Goal: Transaction & Acquisition: Purchase product/service

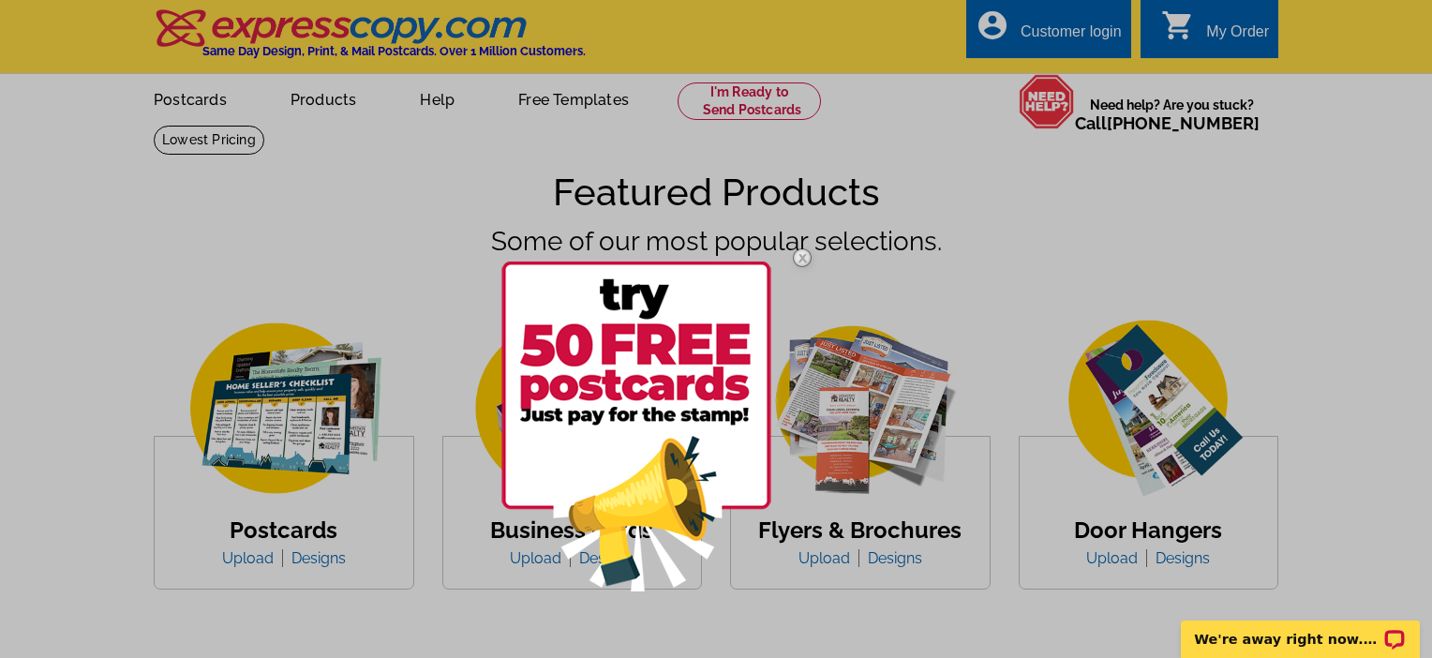
click at [177, 100] on div at bounding box center [716, 329] width 1432 height 658
click at [805, 256] on img at bounding box center [802, 258] width 54 height 54
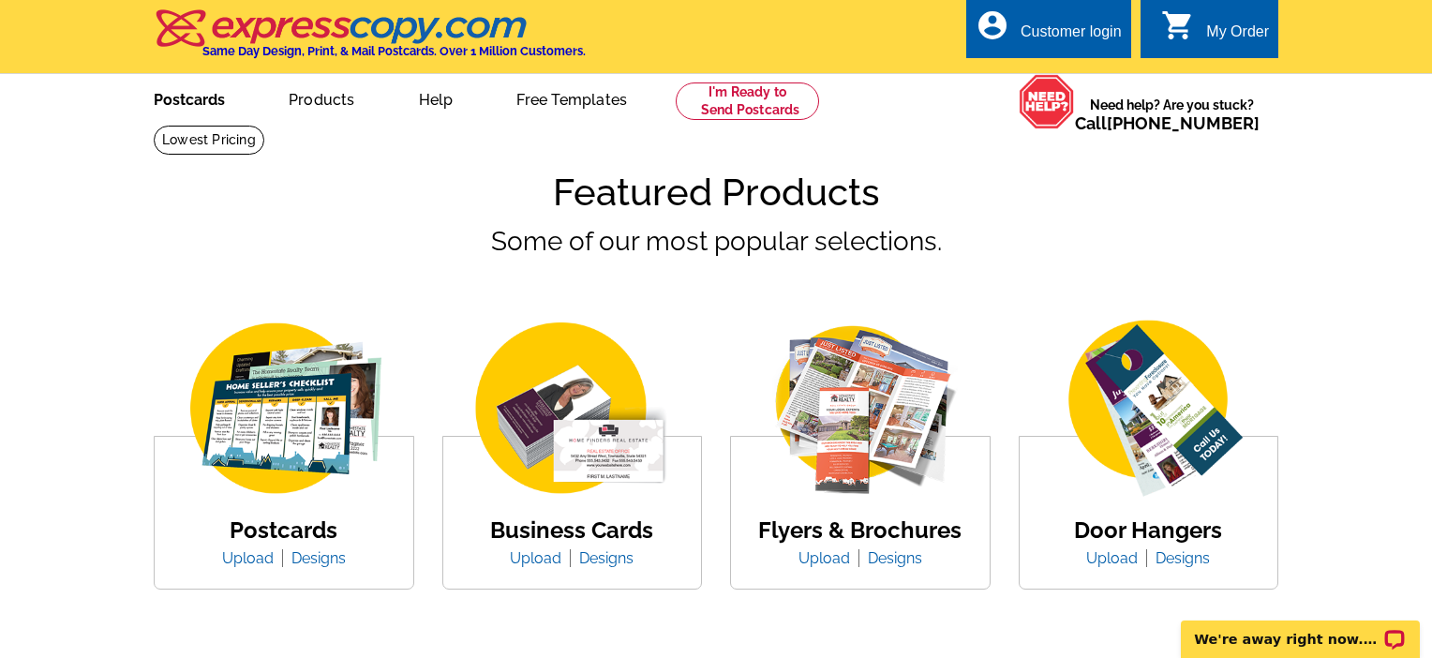
click at [175, 104] on link "Postcards" at bounding box center [189, 98] width 131 height 44
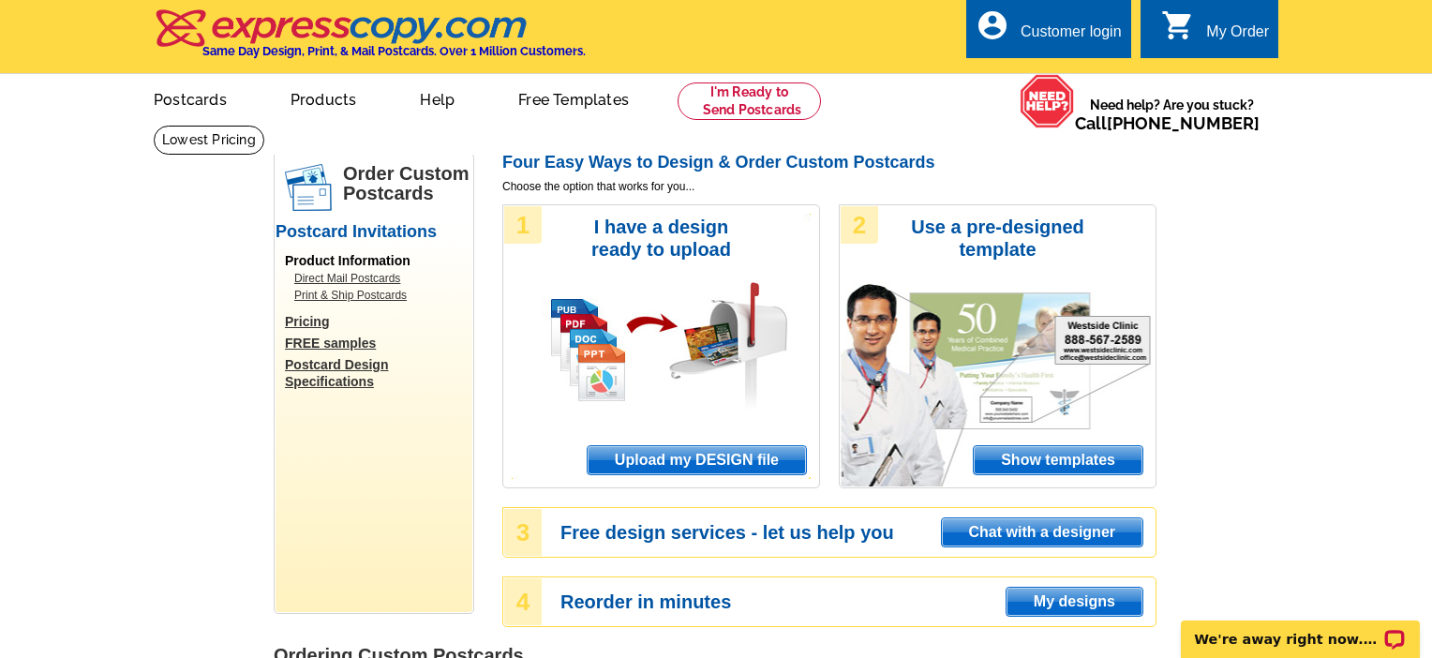
click at [690, 459] on span "Upload my DESIGN file" at bounding box center [697, 460] width 218 height 28
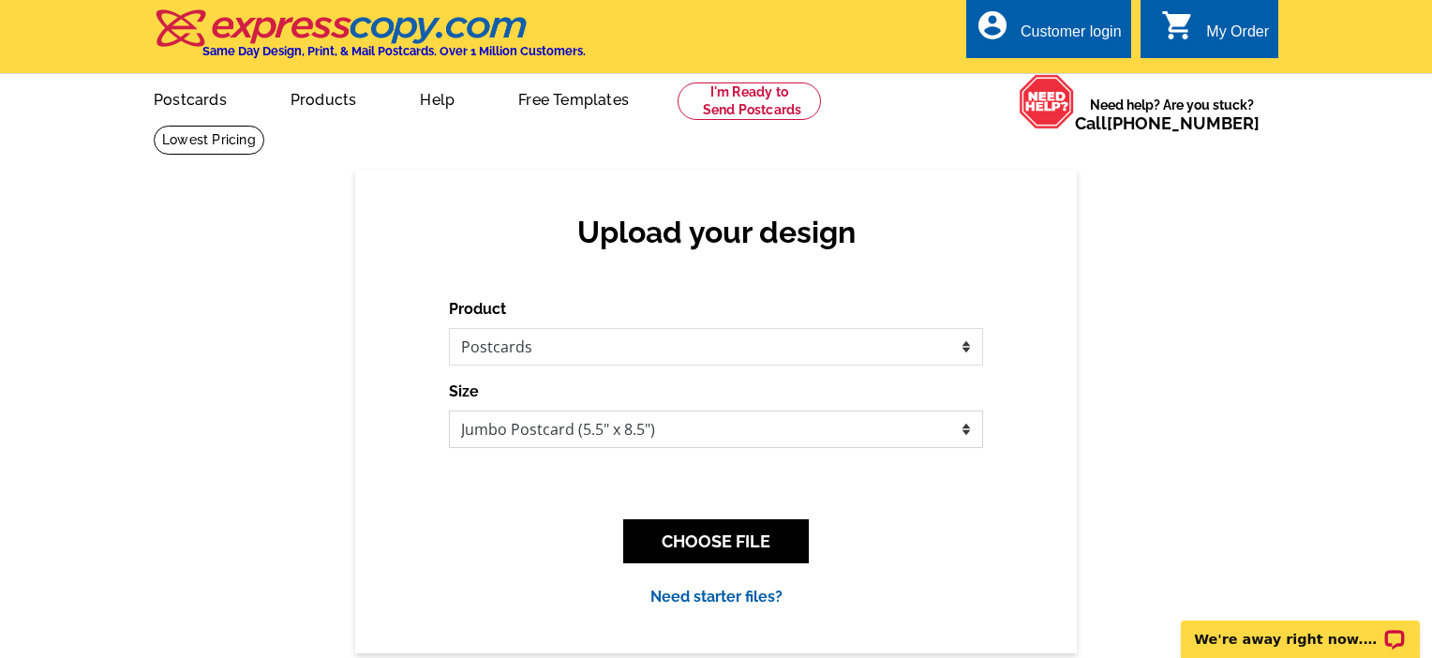
select select "1"
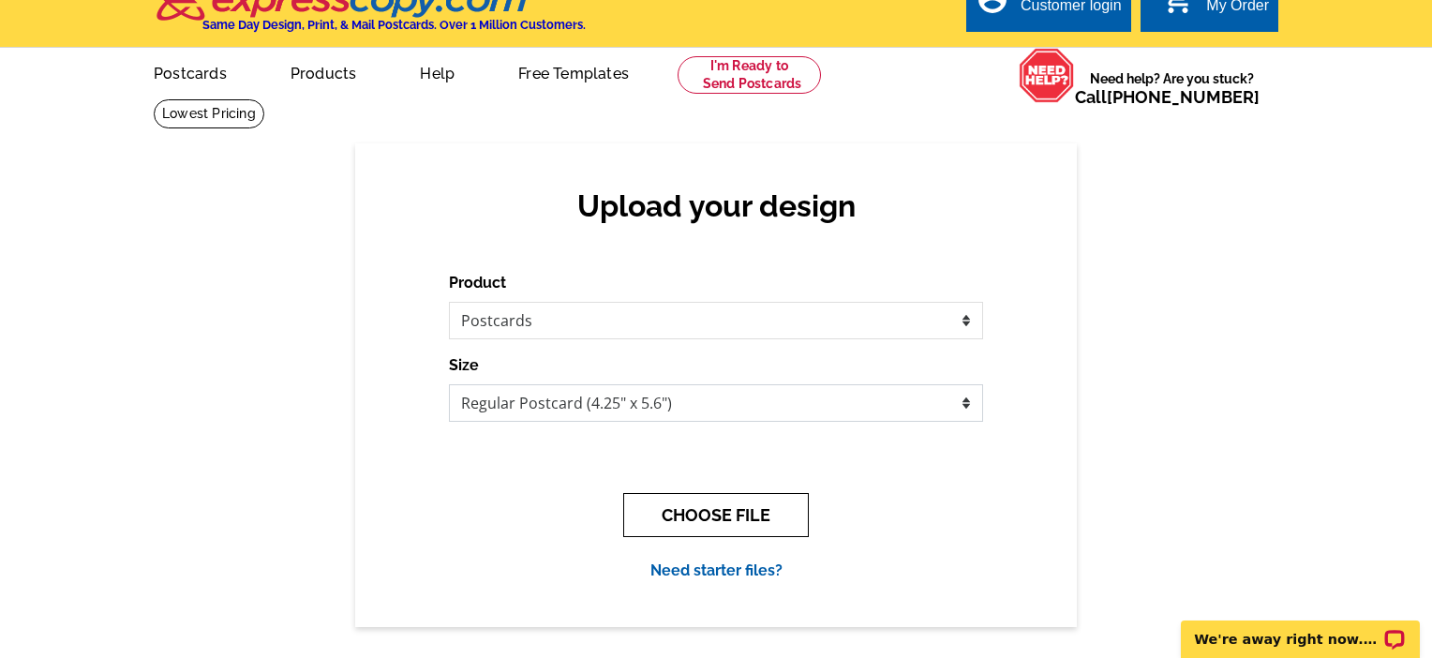
scroll to position [232, 0]
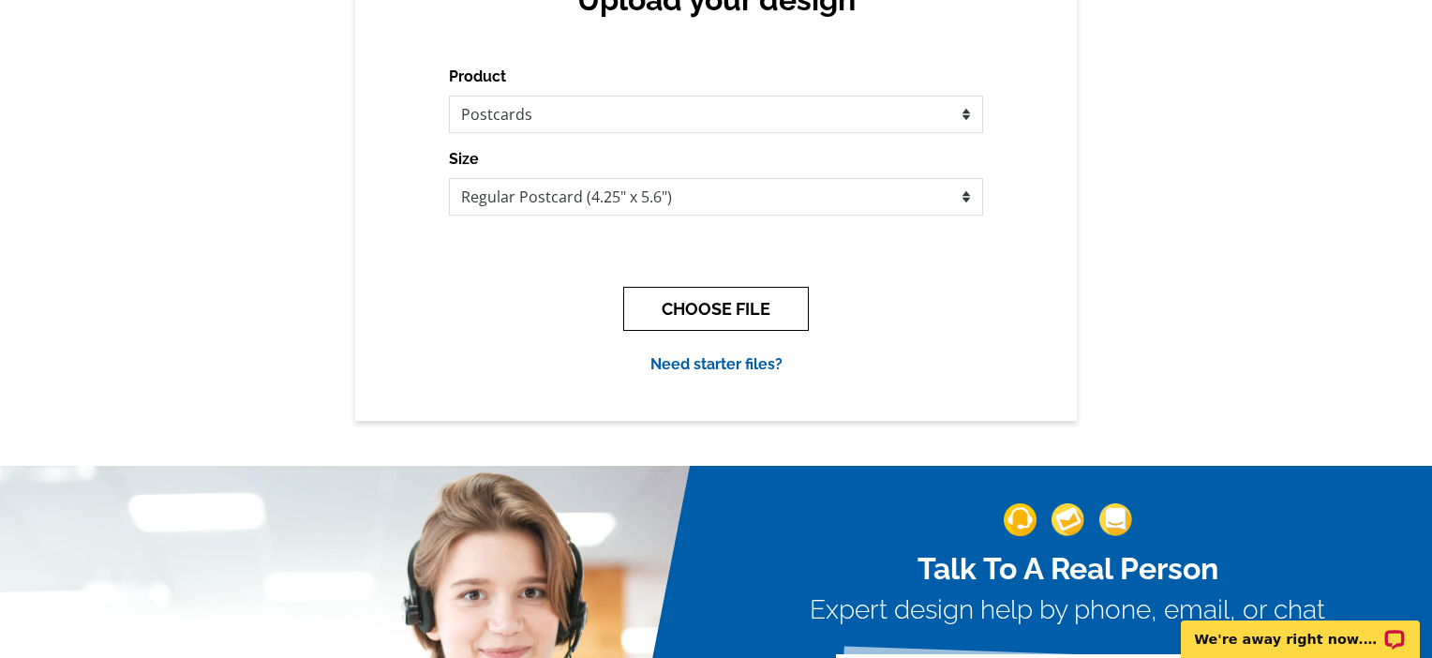
click at [712, 300] on button "CHOOSE FILE" at bounding box center [716, 309] width 186 height 44
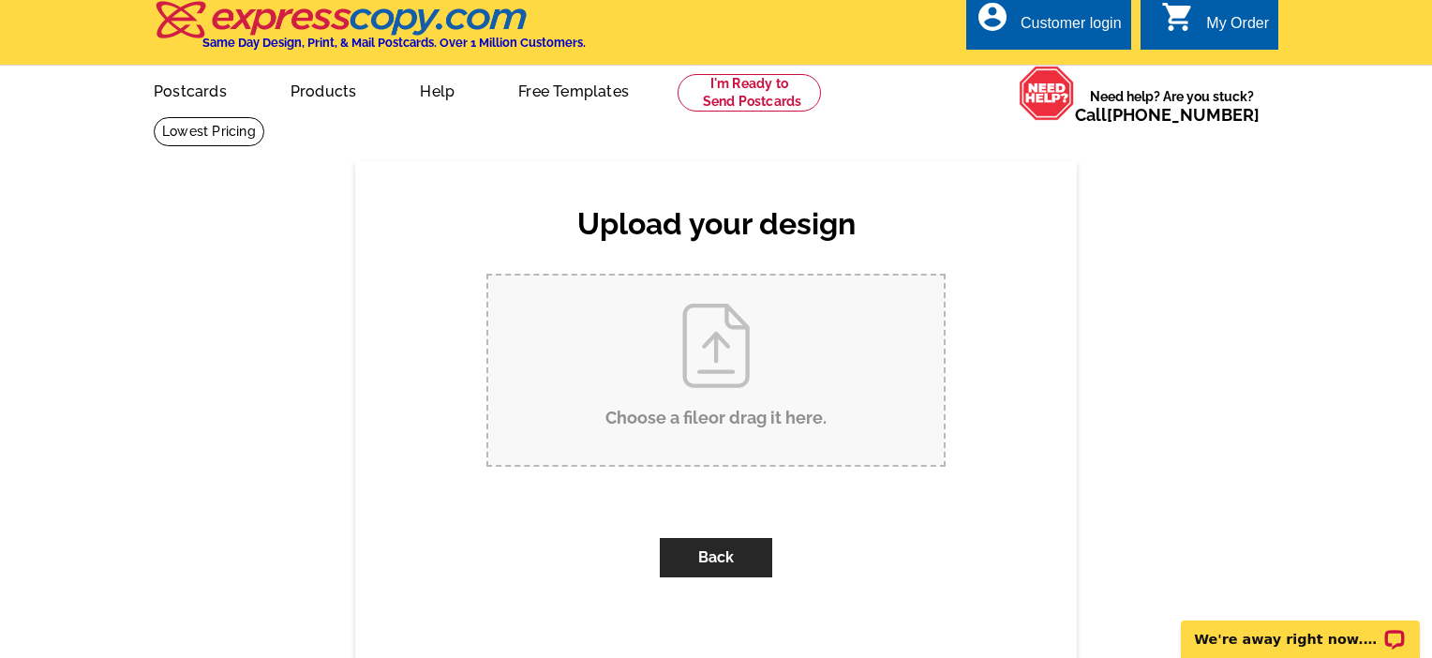
scroll to position [0, 0]
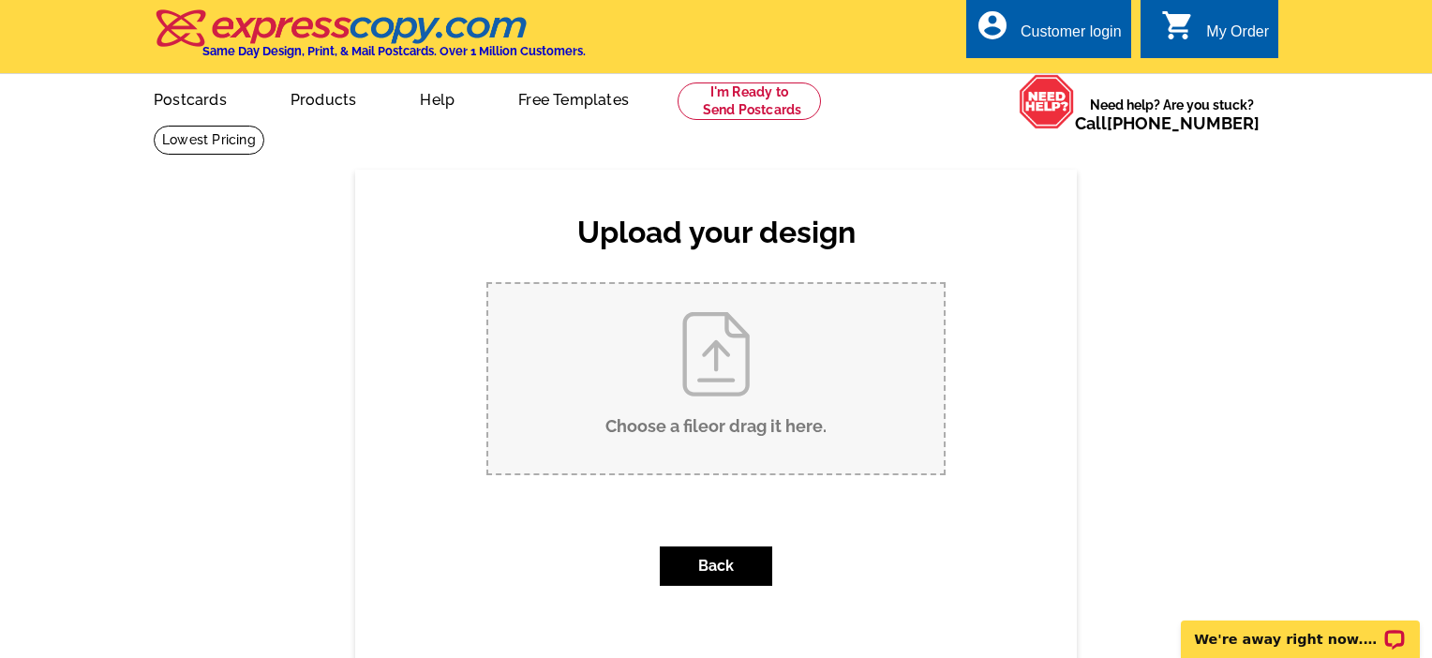
click at [724, 387] on input "Choose a file or drag it here ." at bounding box center [716, 378] width 456 height 189
type input "C:\fakepath\5 Edward - JL.jpg"
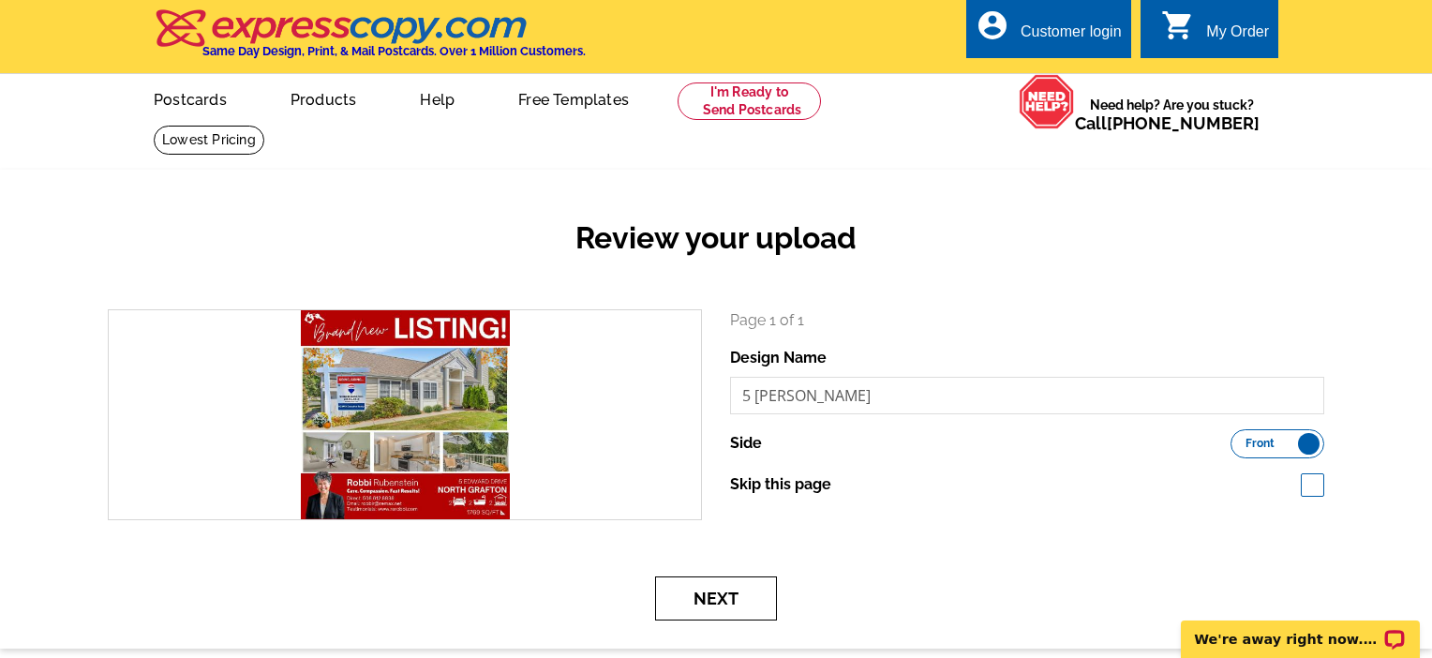
click at [747, 592] on button "Next" at bounding box center [716, 598] width 122 height 44
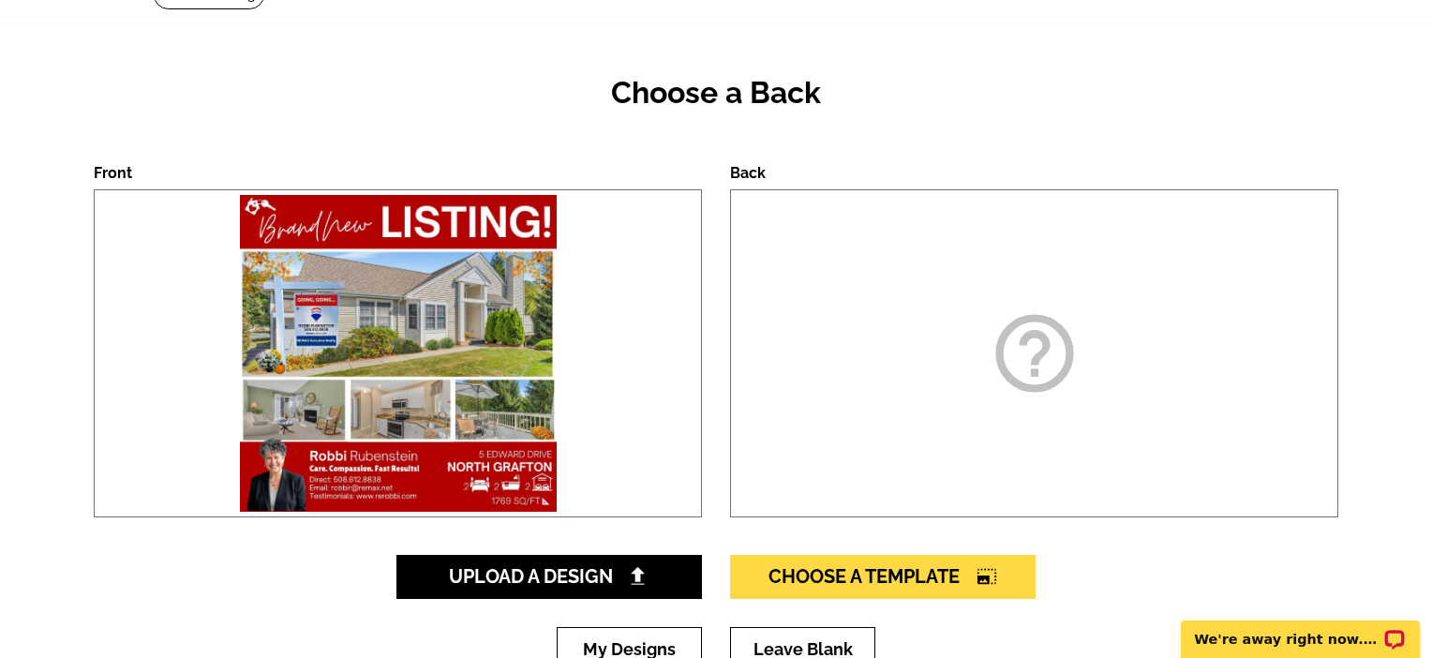
scroll to position [291, 0]
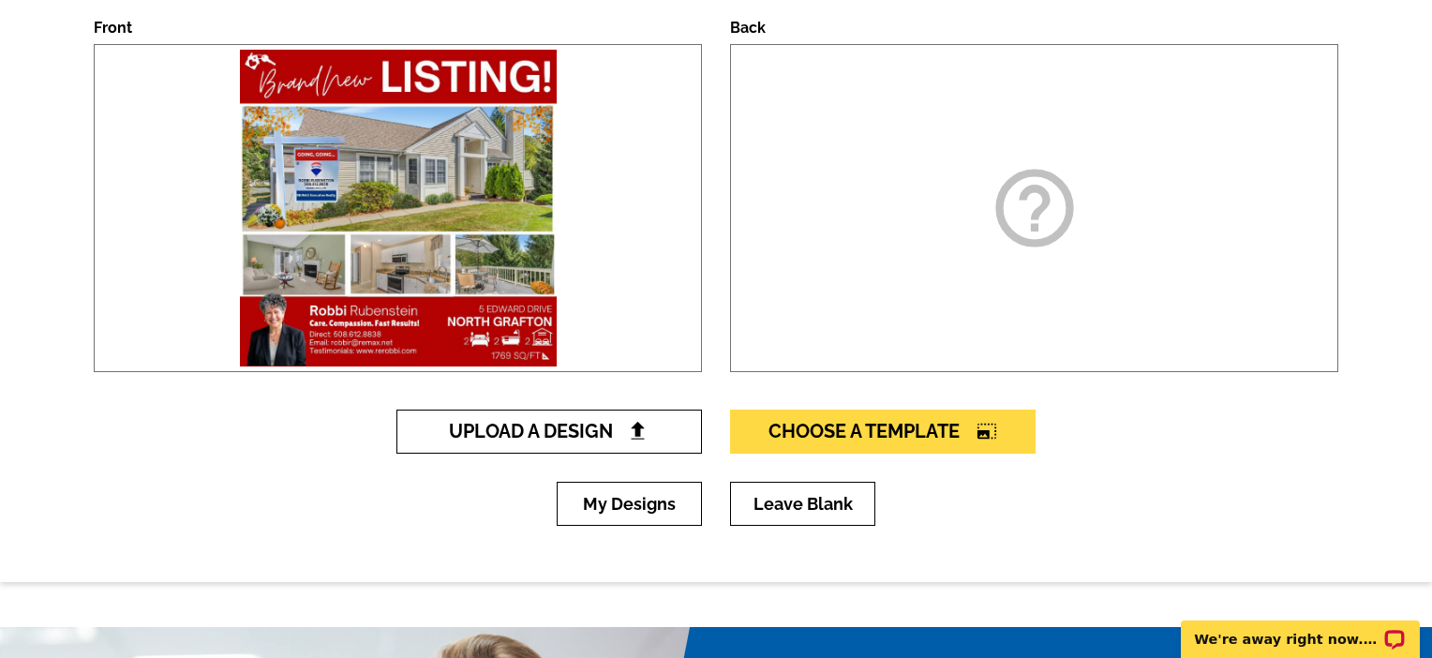
click at [562, 438] on span "Upload A Design" at bounding box center [550, 431] width 202 height 22
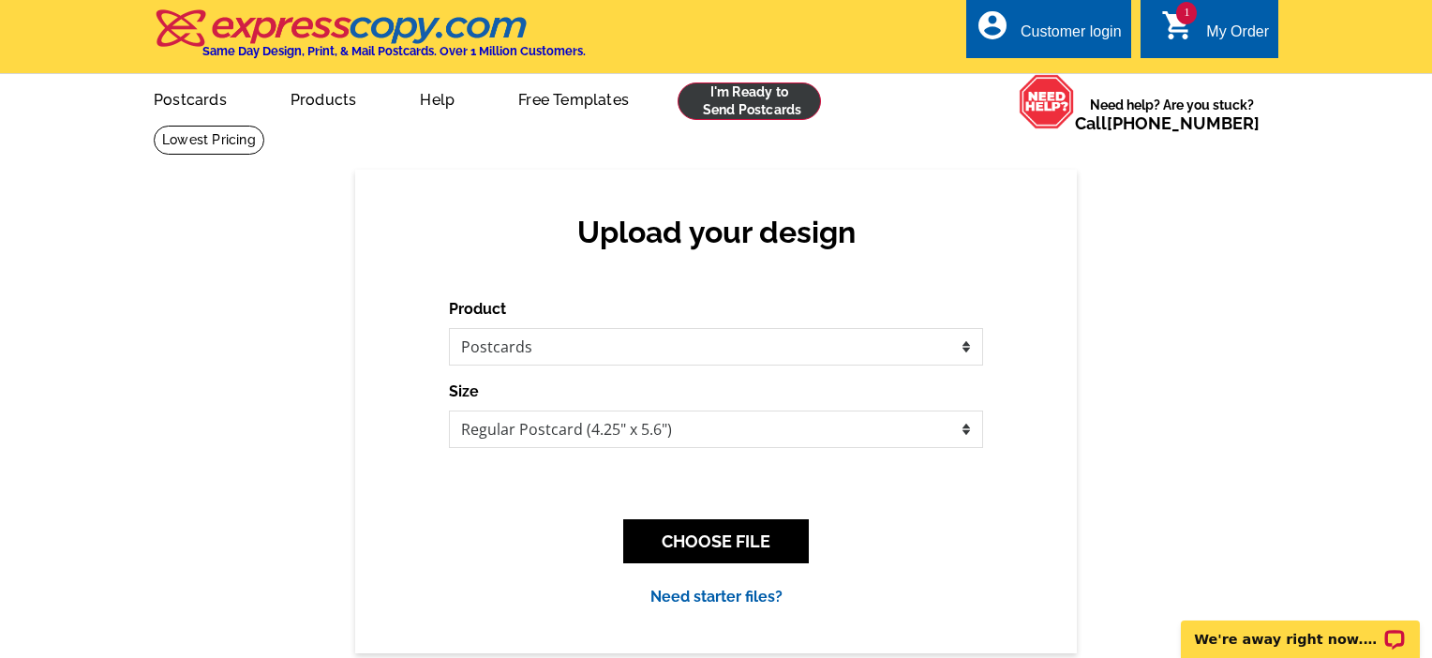
click at [749, 102] on link at bounding box center [749, 100] width 143 height 37
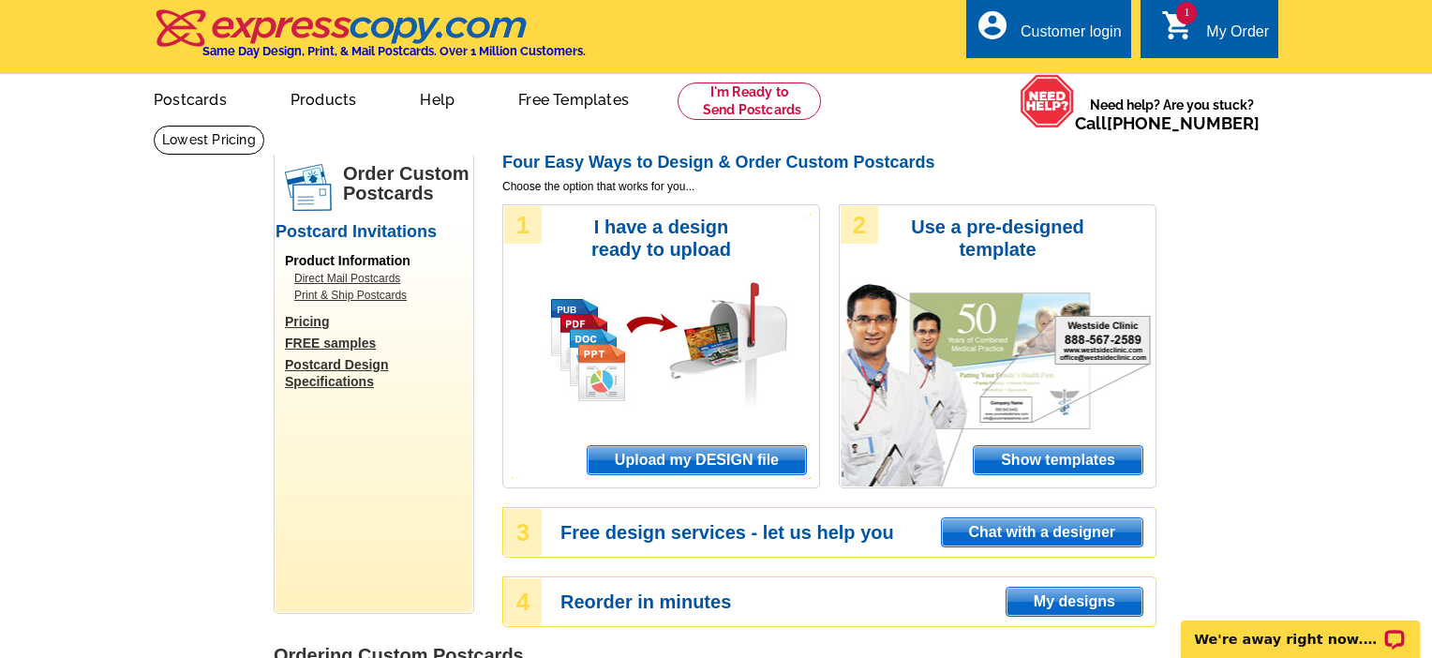
click at [1054, 464] on span "Show templates" at bounding box center [1058, 460] width 169 height 28
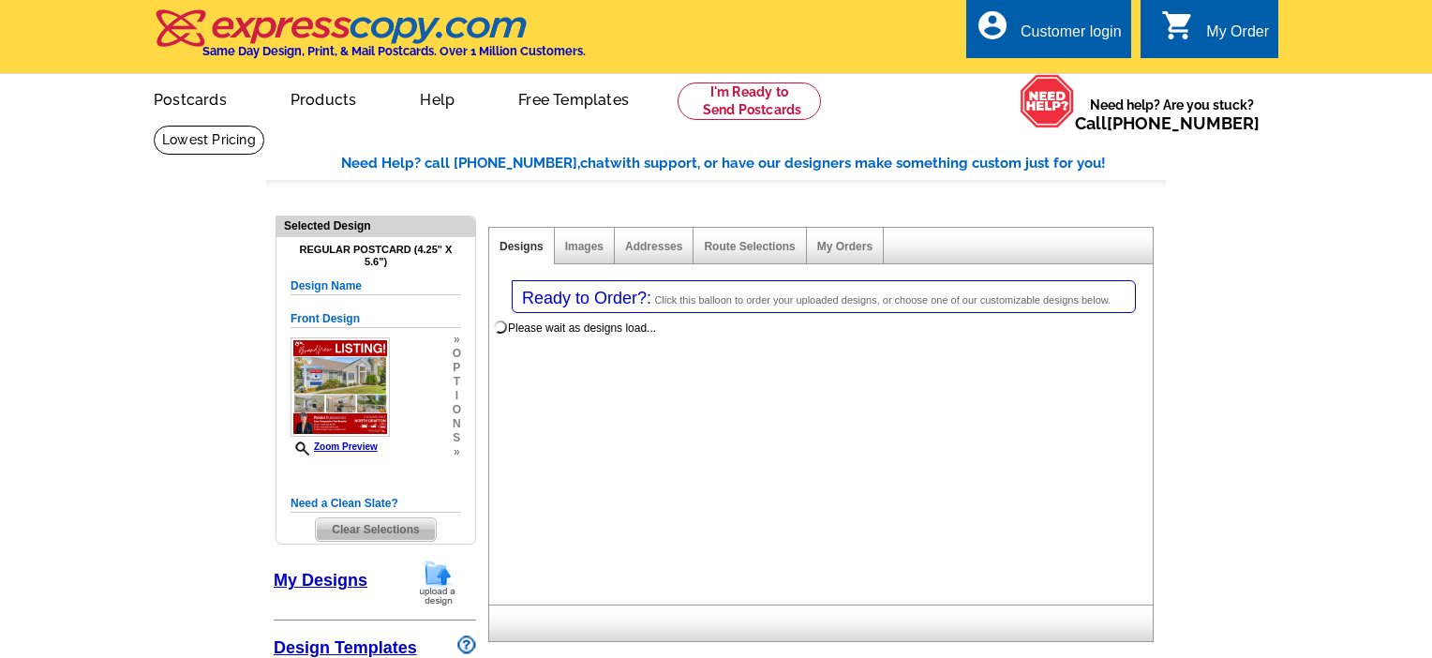
select select "1"
select select "back"
select select "971"
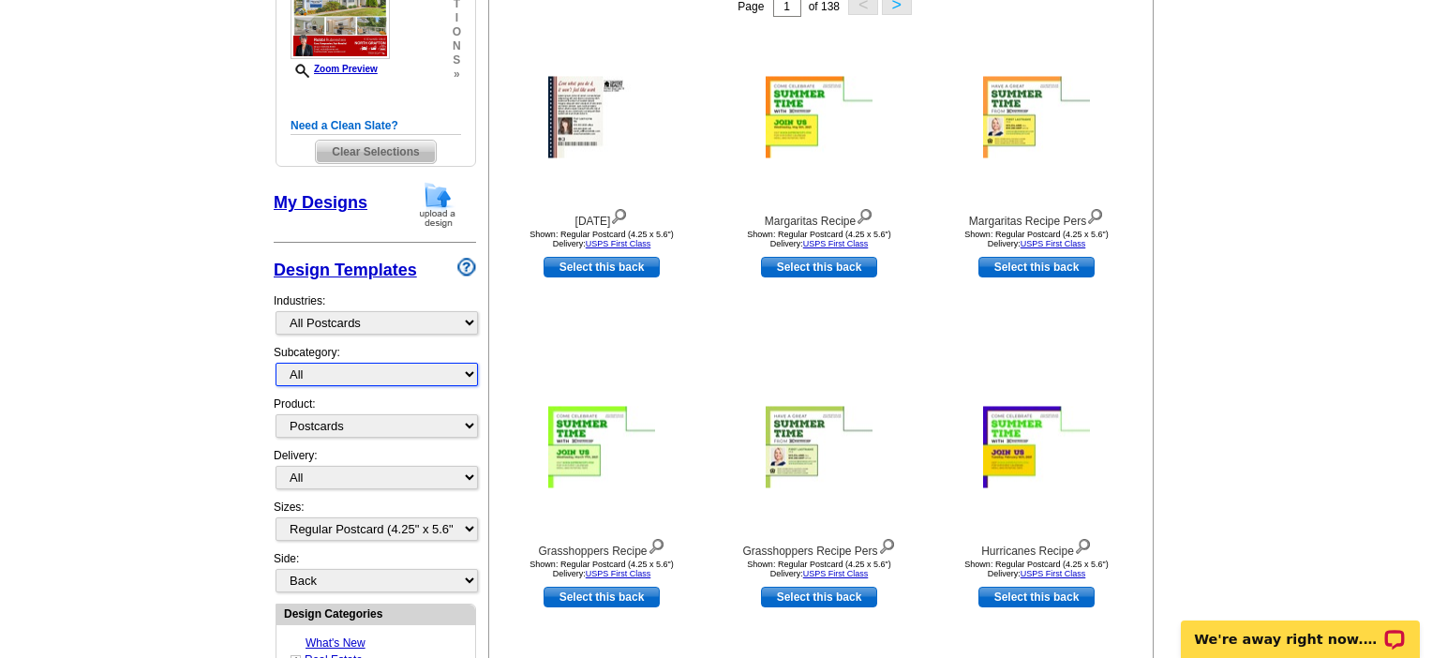
scroll to position [382, 0]
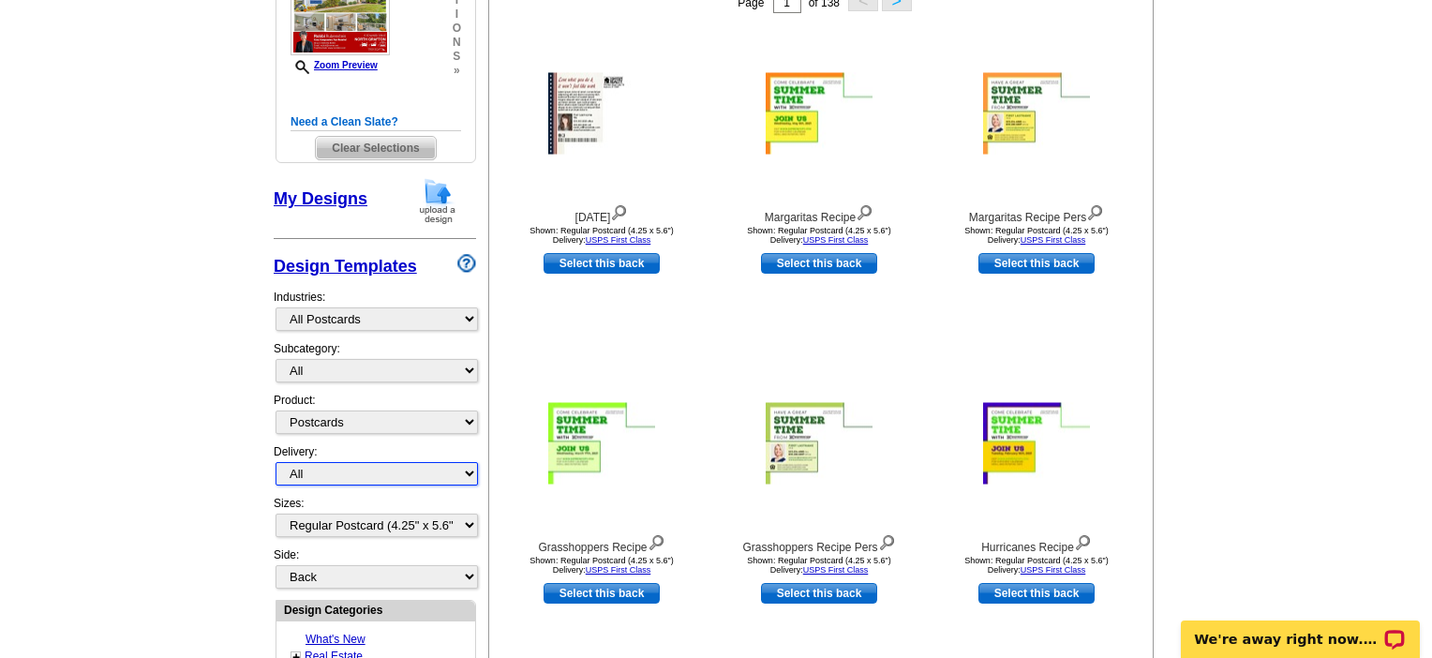
select select "1"
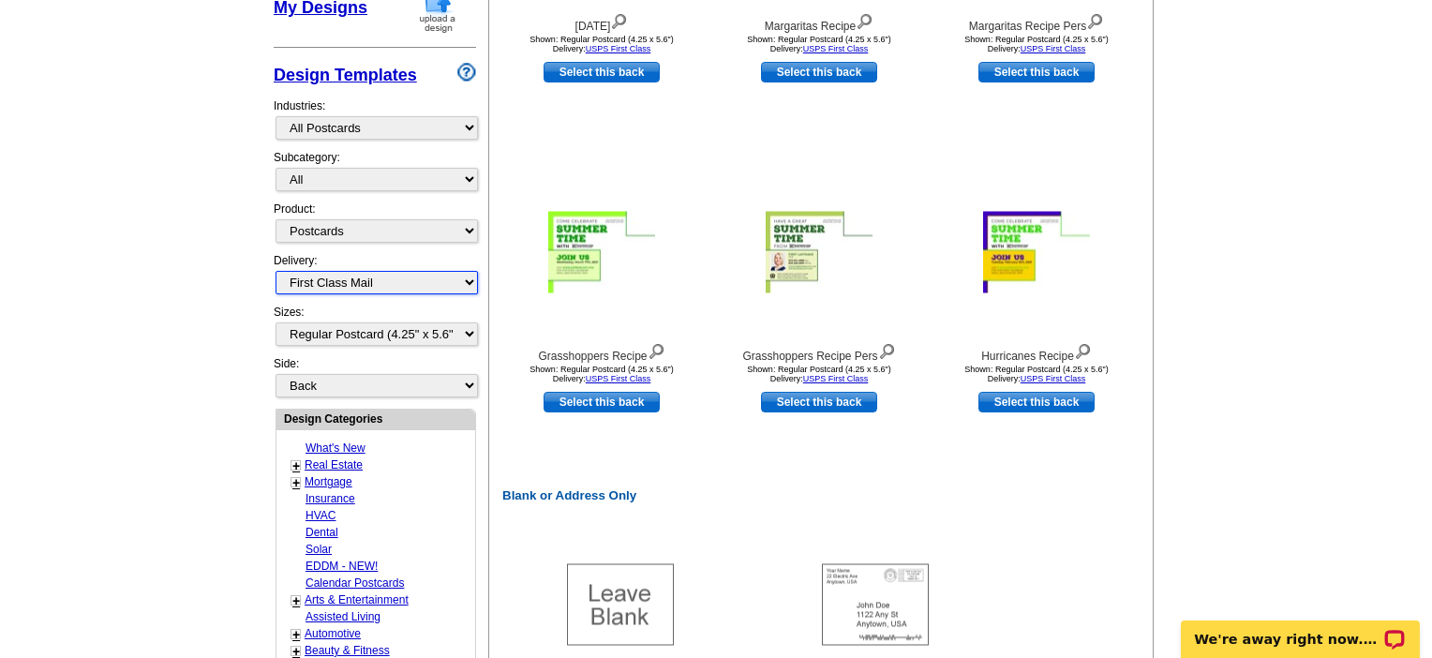
scroll to position [585, 0]
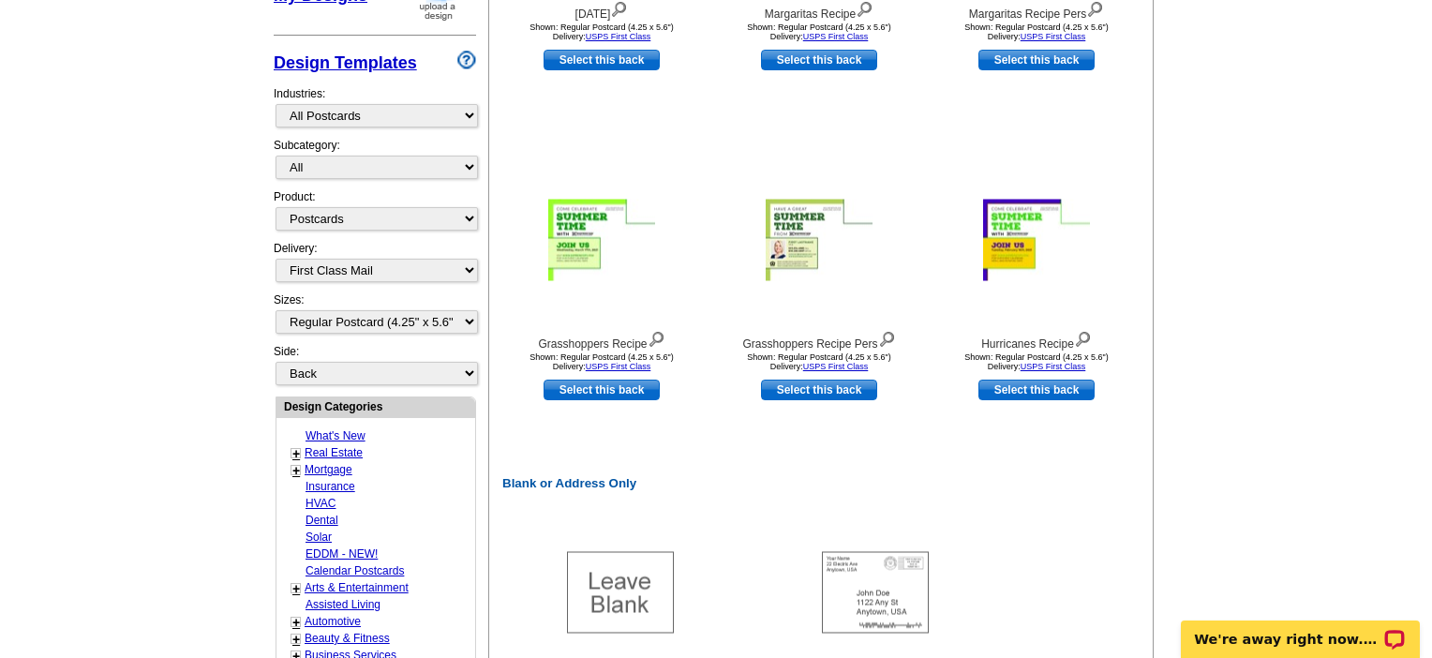
click at [361, 459] on link "Real Estate" at bounding box center [334, 452] width 58 height 13
select select "785"
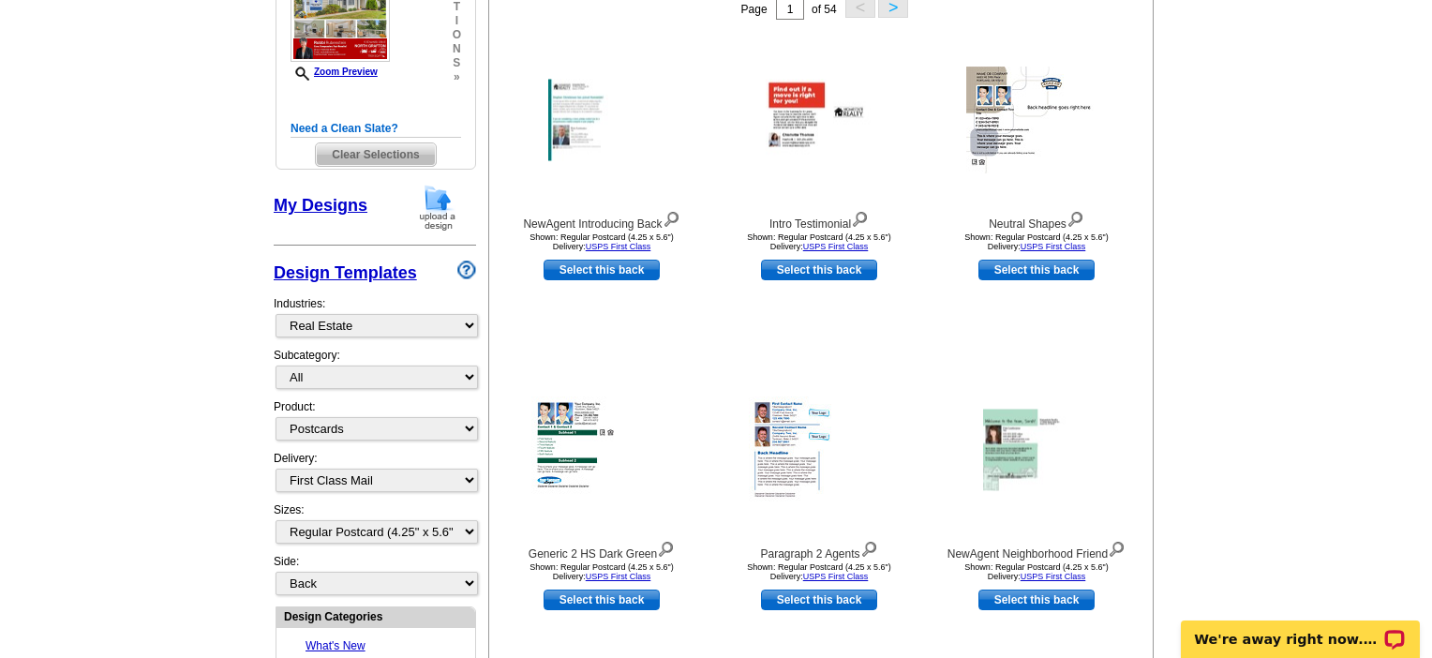
scroll to position [242, 0]
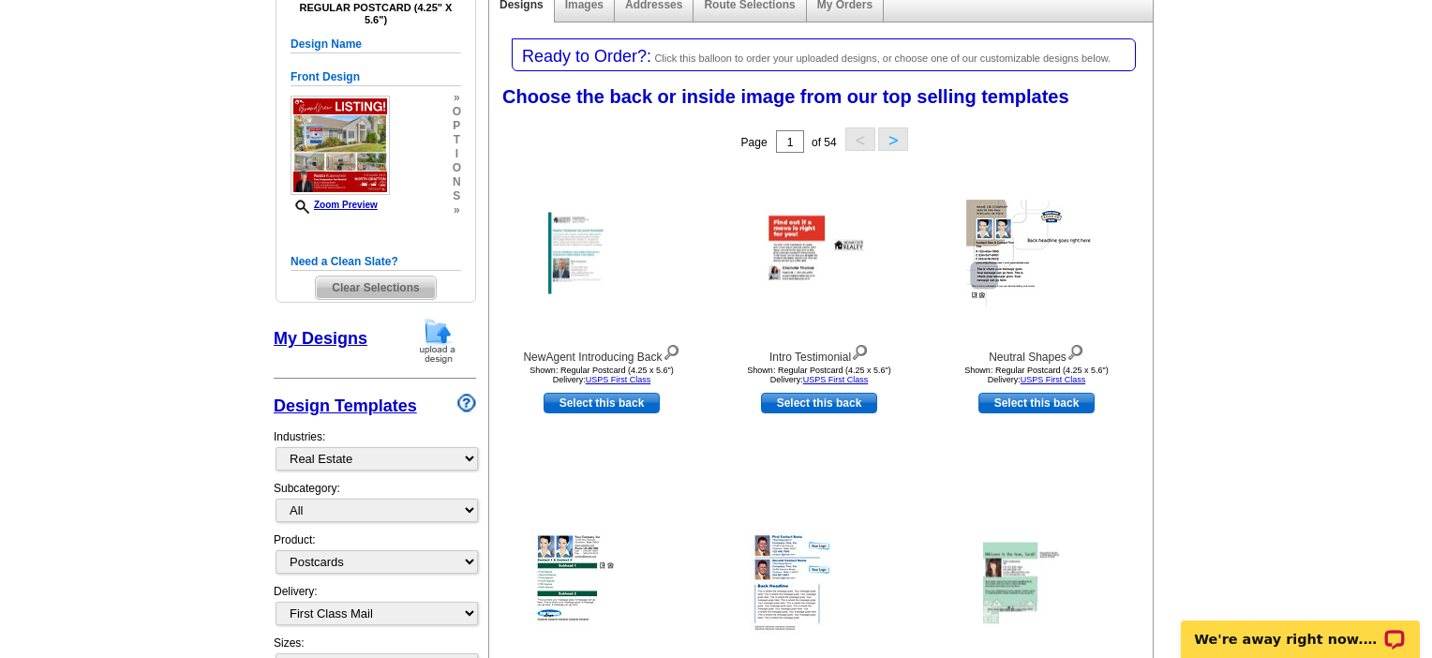
click at [365, 415] on link "Design Templates" at bounding box center [345, 406] width 143 height 19
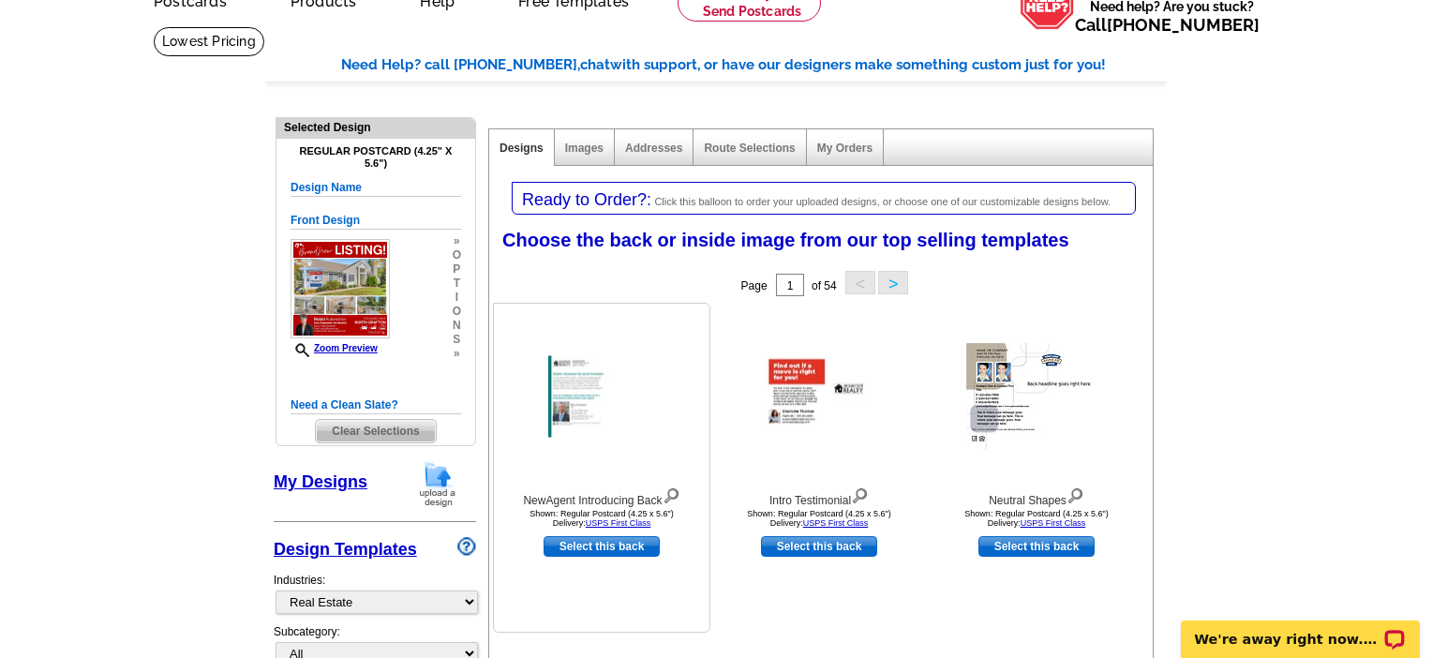
scroll to position [195, 0]
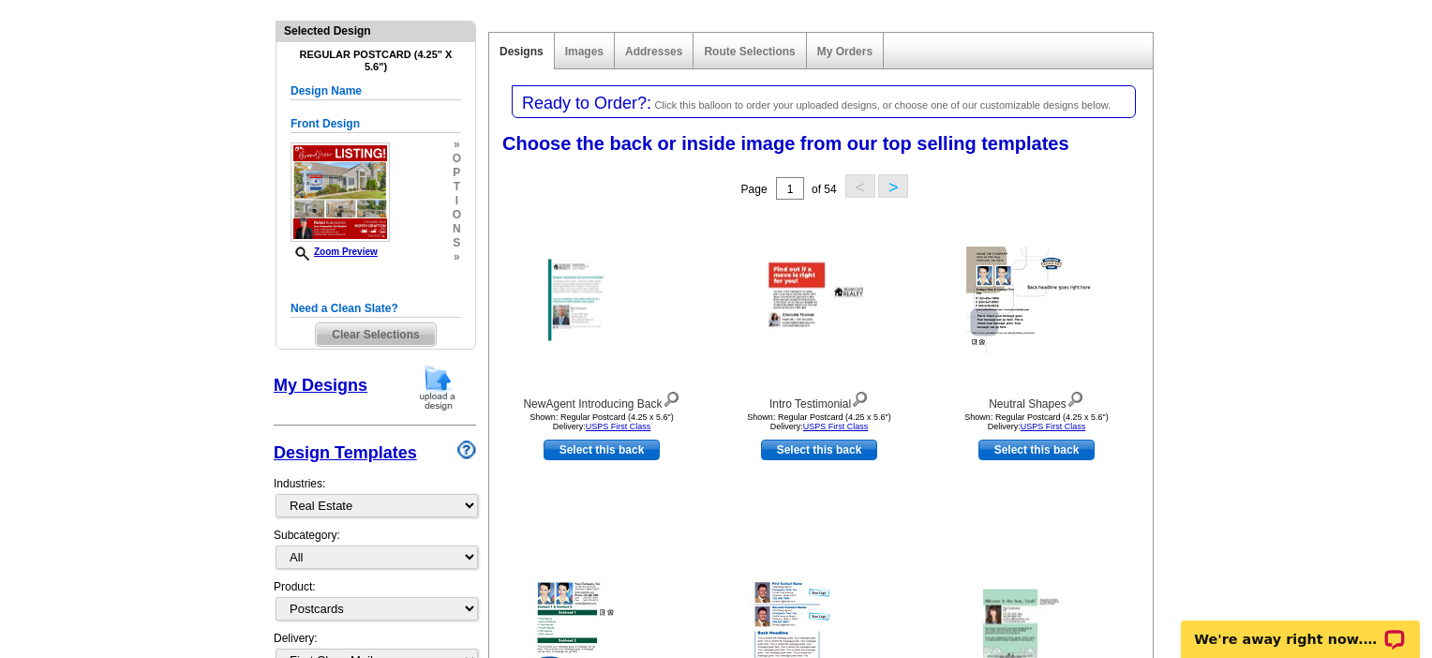
click at [372, 340] on span "Clear Selections" at bounding box center [375, 334] width 119 height 22
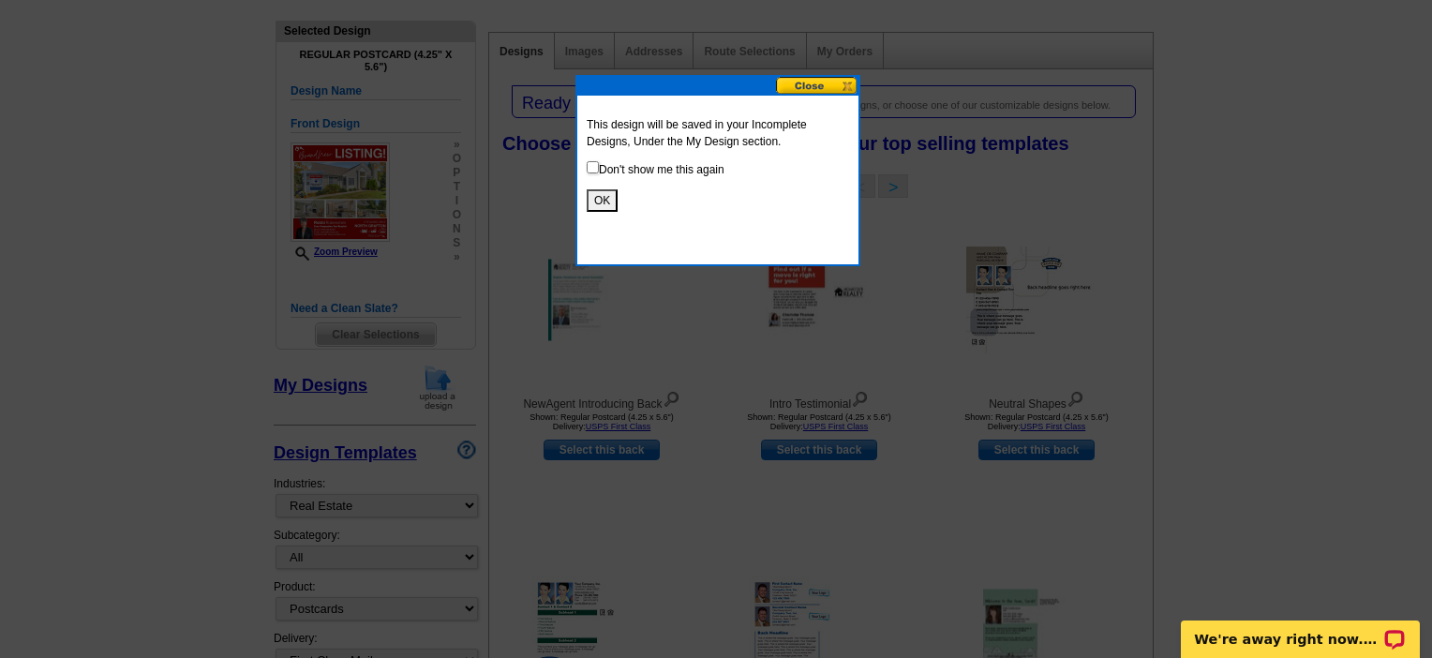
click at [593, 208] on button "OK" at bounding box center [602, 200] width 31 height 22
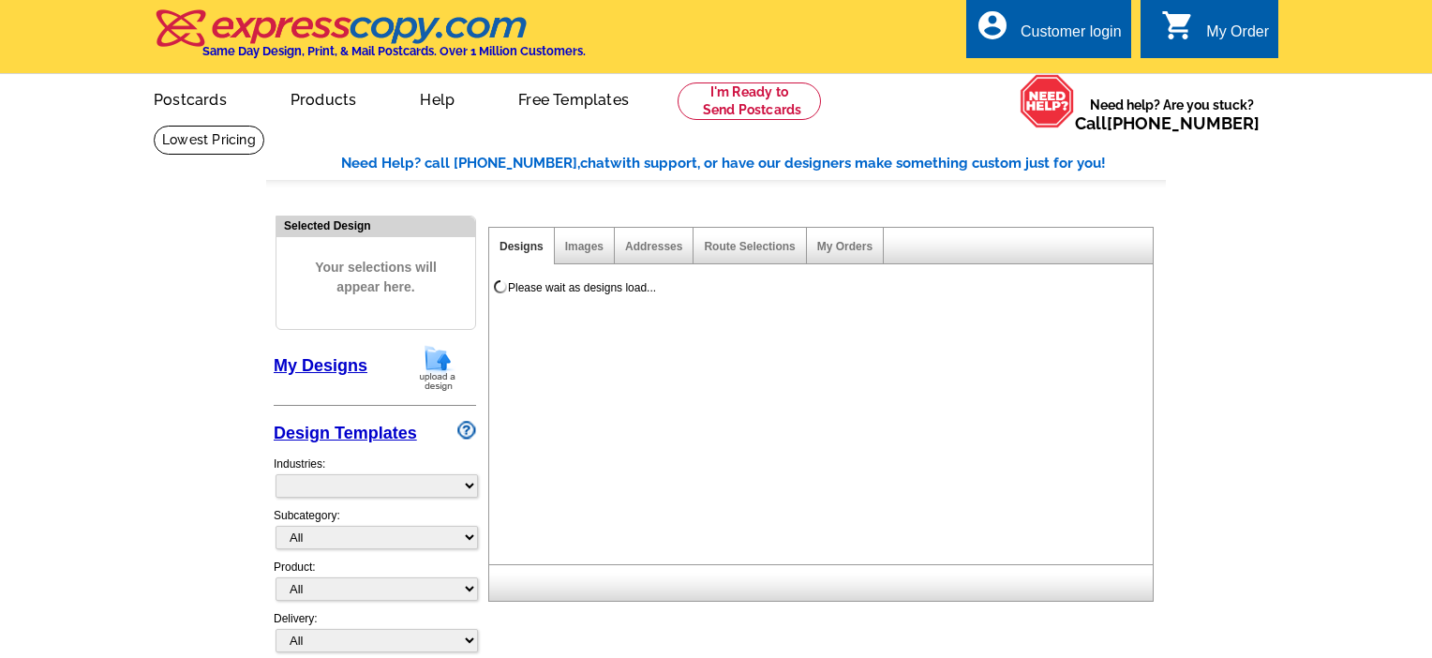
select select "785"
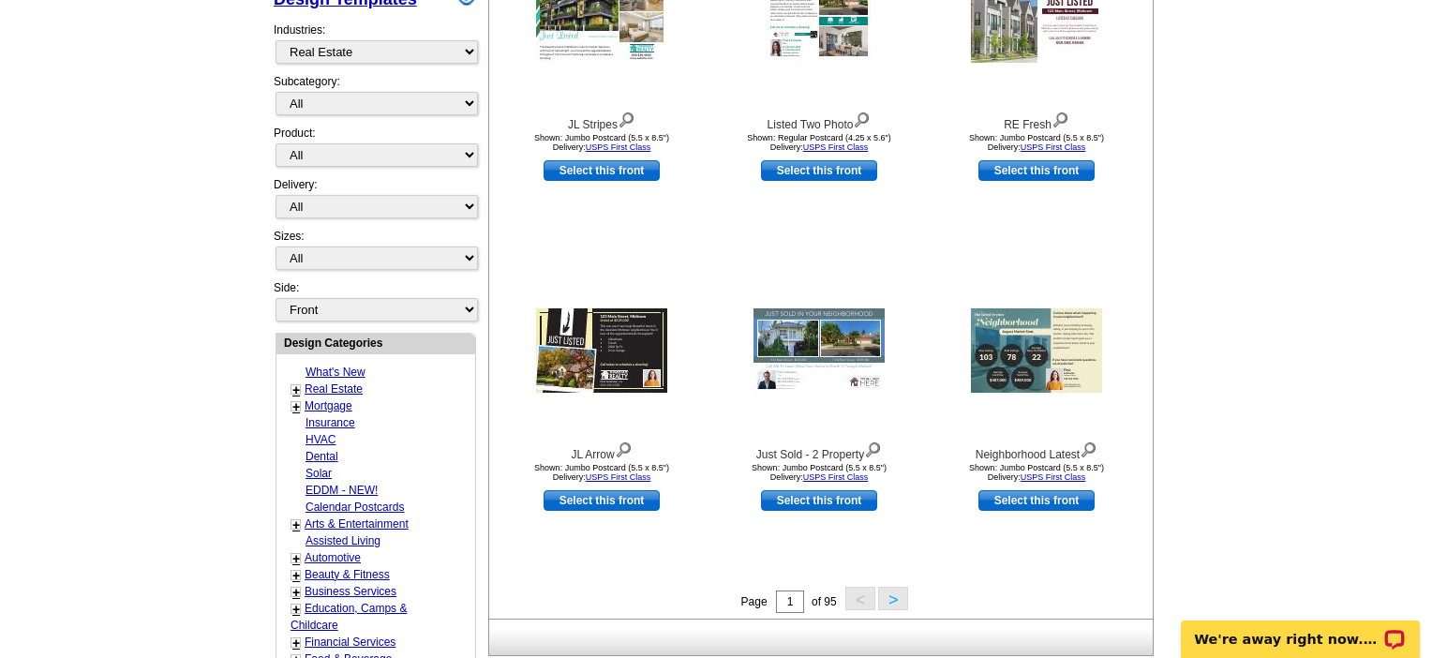
scroll to position [315, 0]
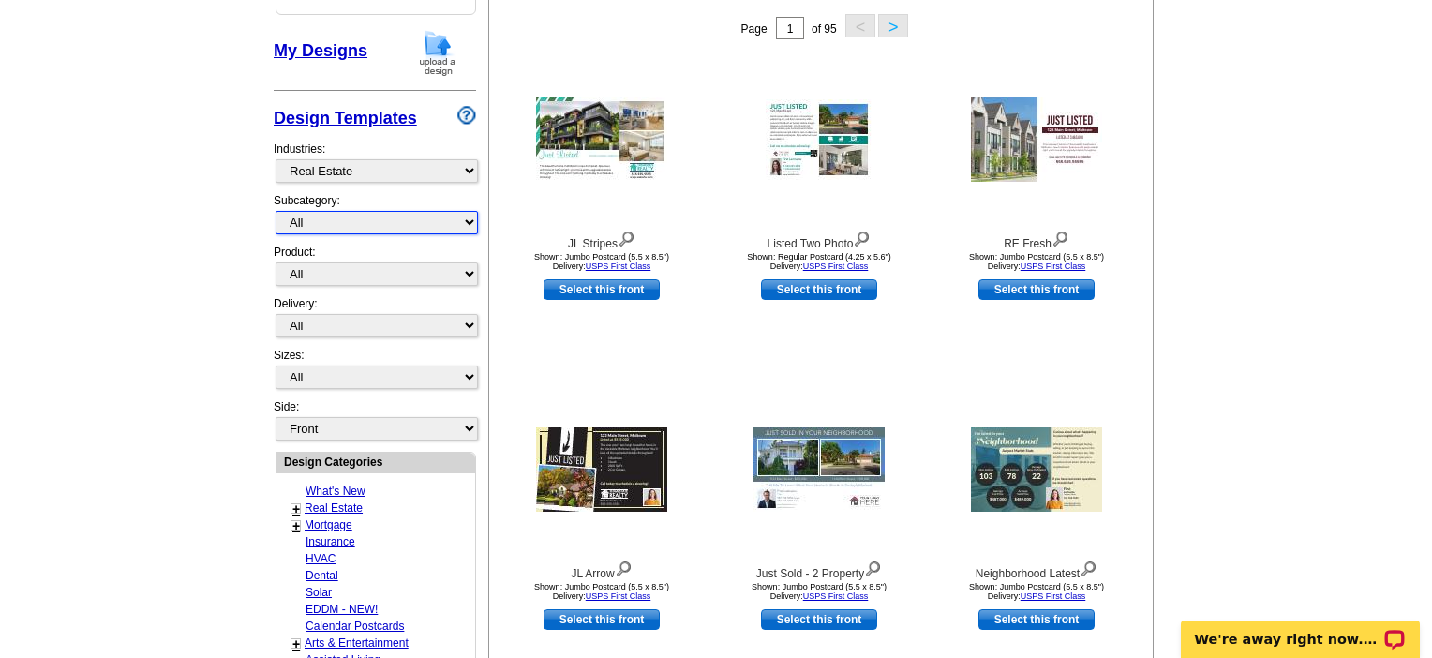
select select "807"
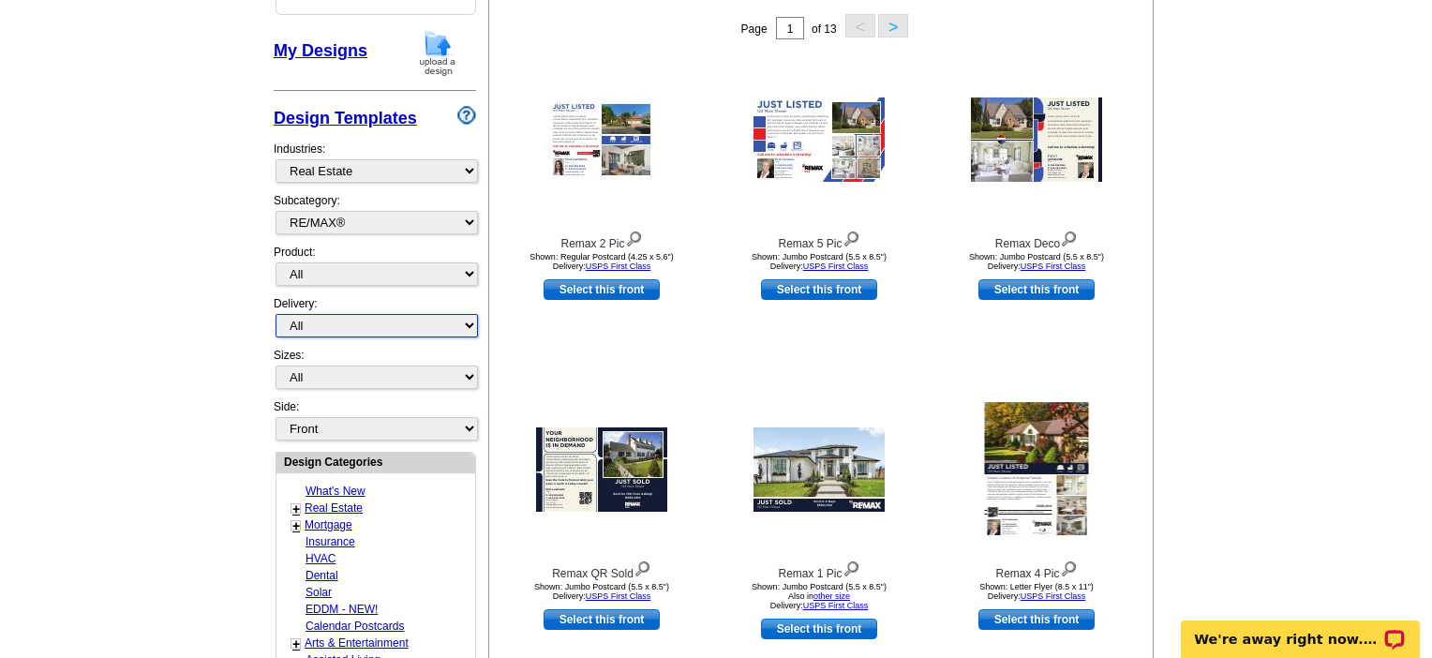
select select "1"
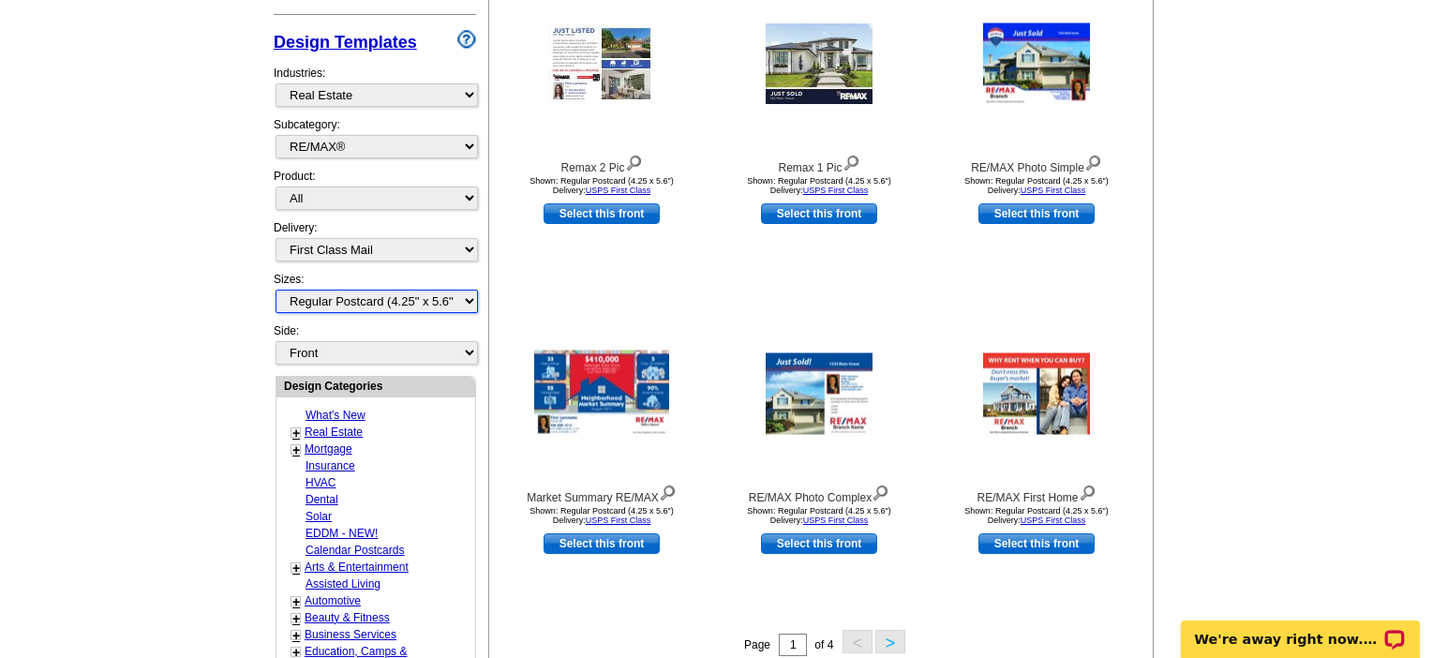
scroll to position [537, 0]
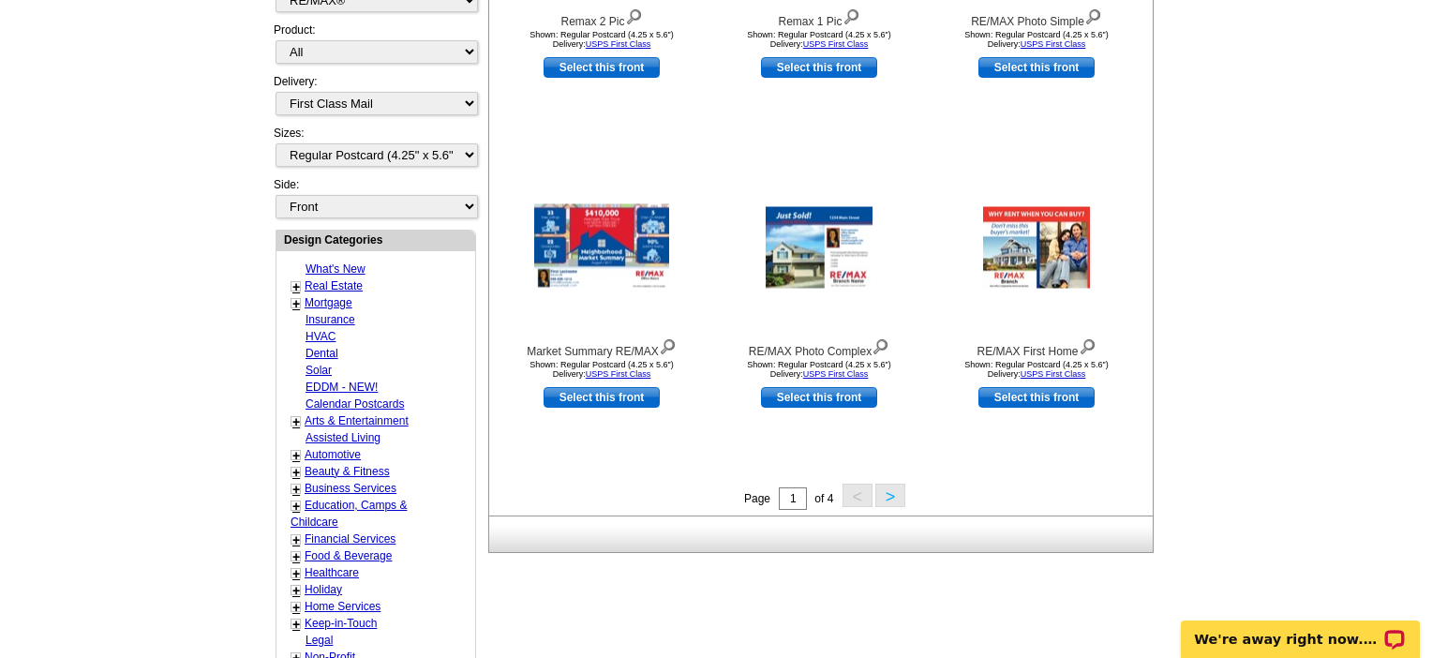
click at [891, 499] on button ">" at bounding box center [891, 495] width 30 height 23
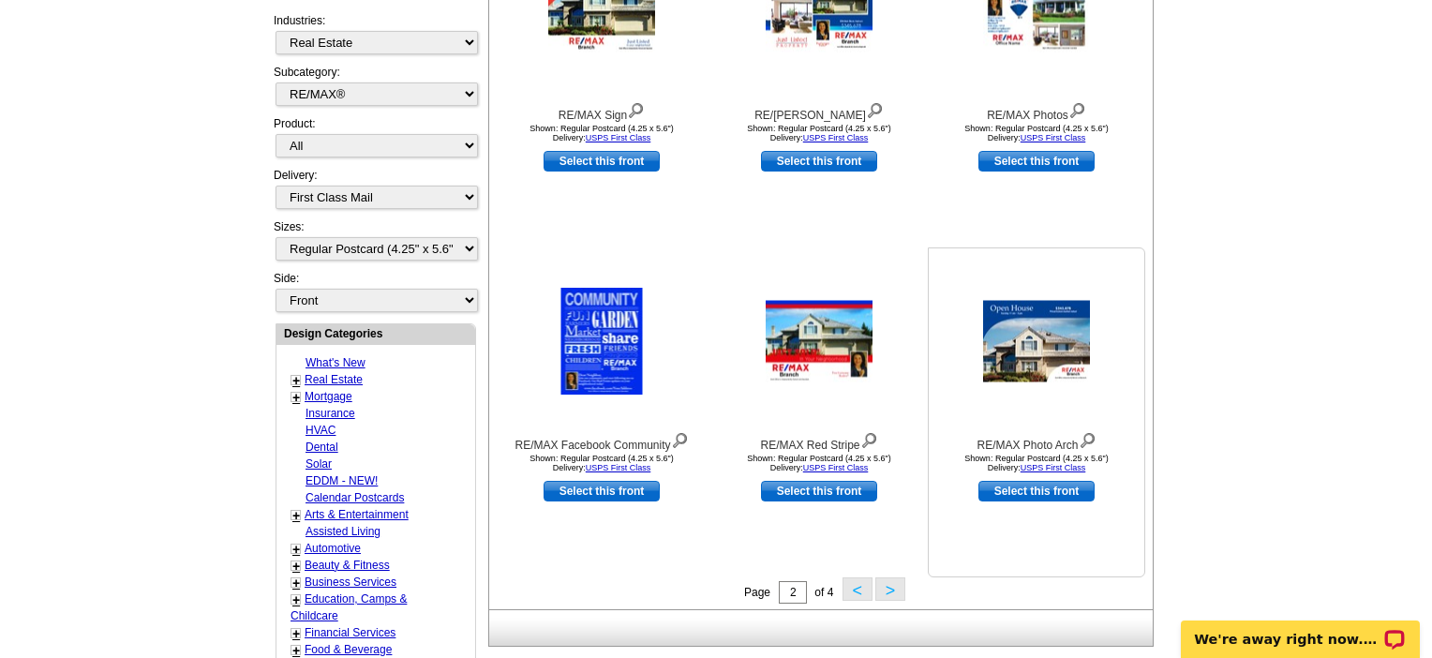
scroll to position [480, 0]
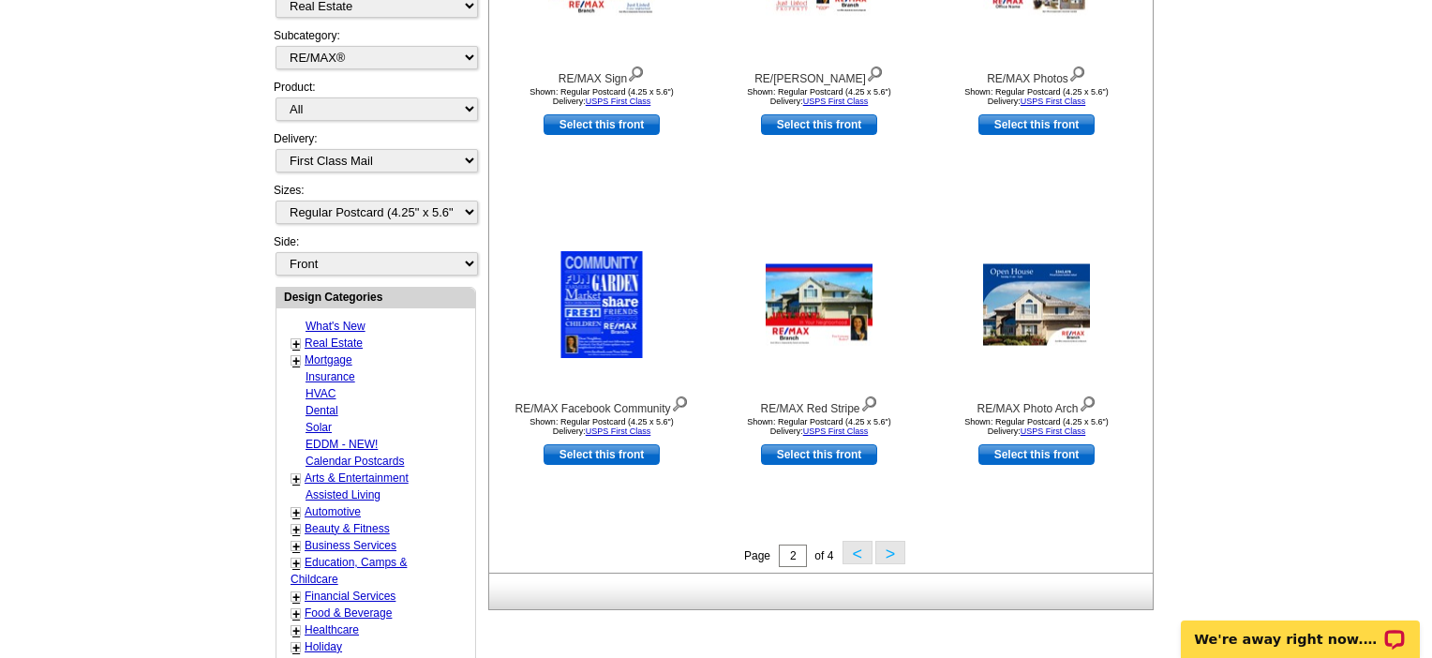
click at [898, 553] on button ">" at bounding box center [891, 552] width 30 height 23
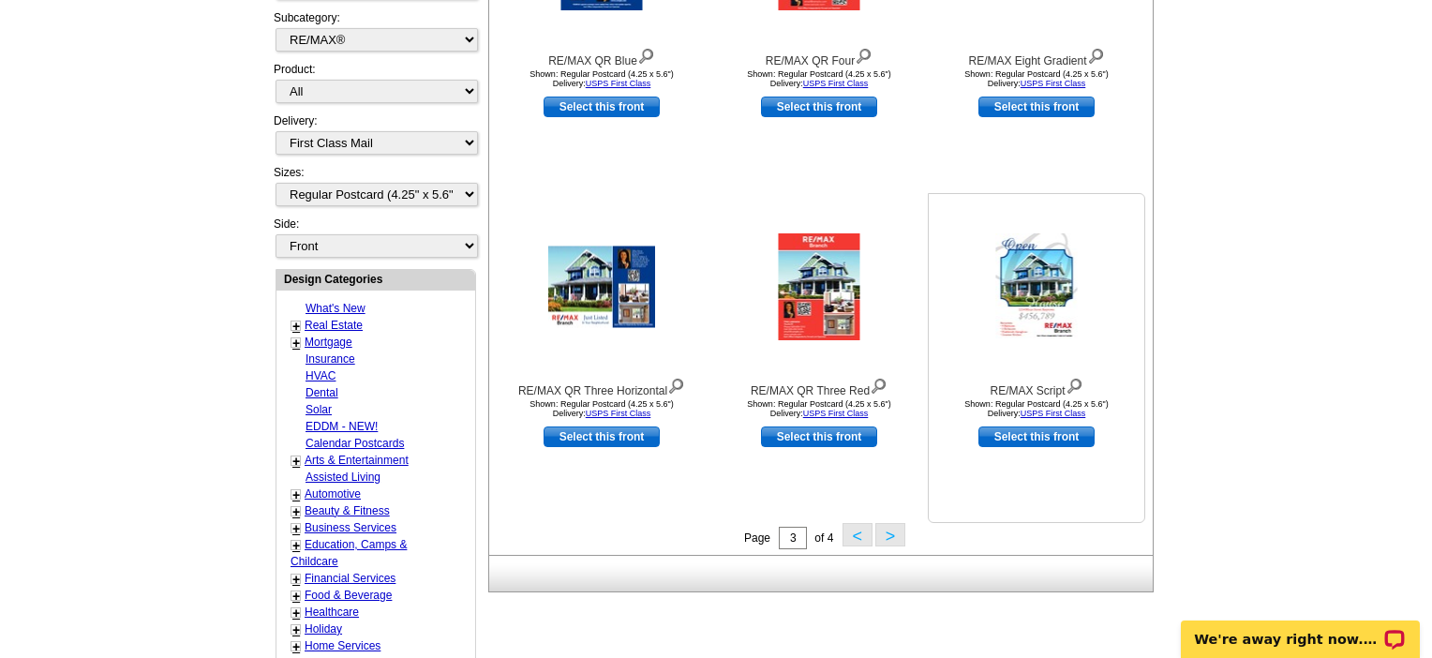
scroll to position [674, 0]
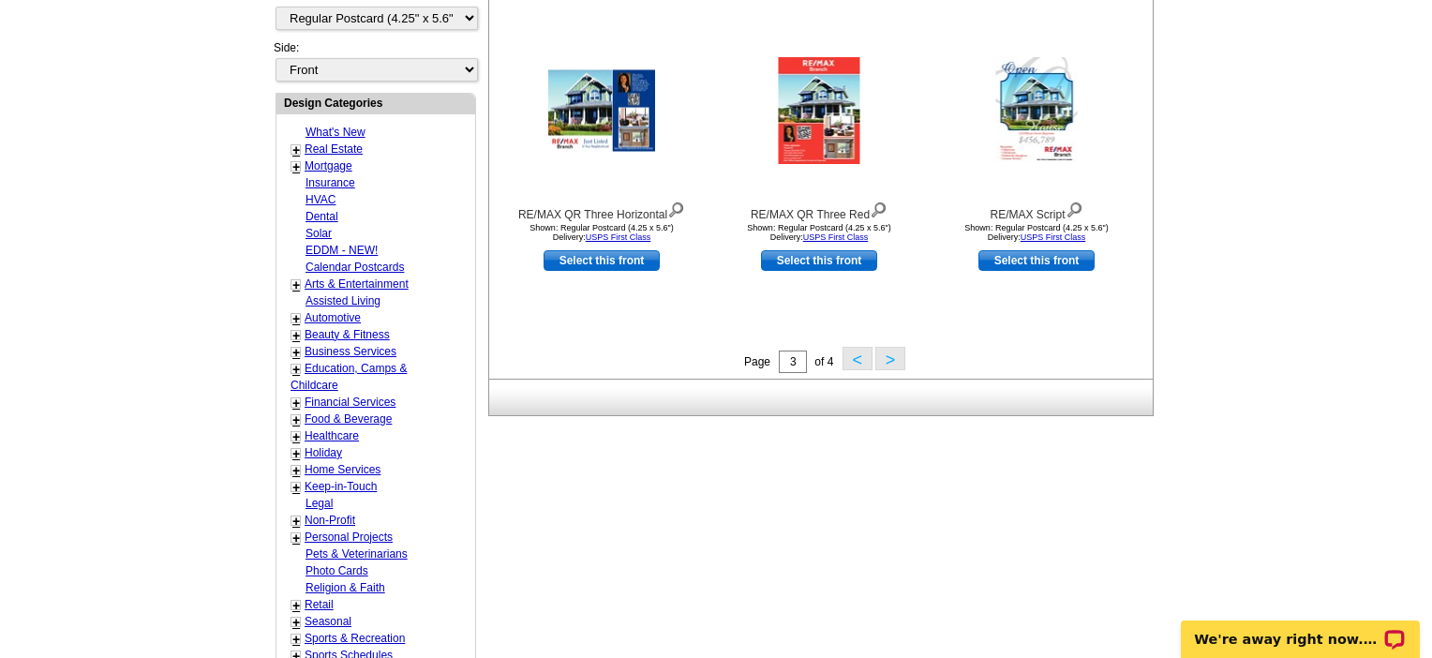
click at [903, 362] on button ">" at bounding box center [891, 358] width 30 height 23
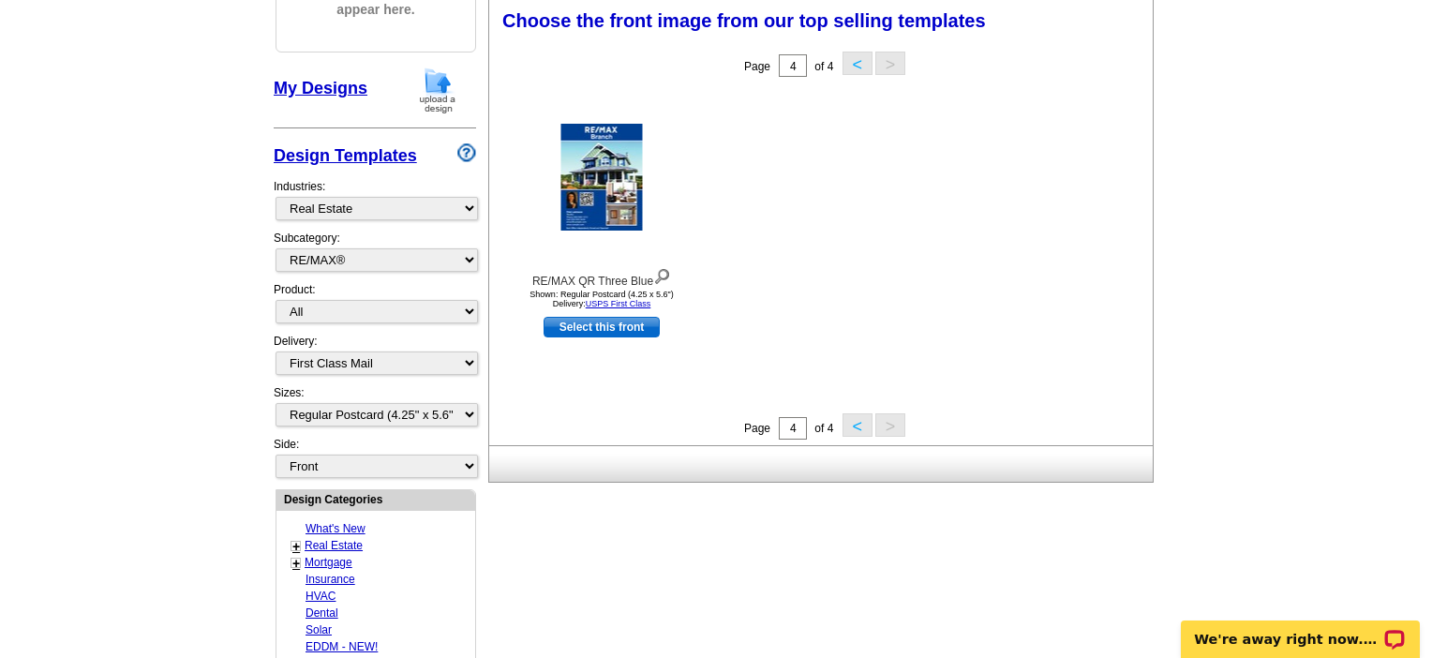
scroll to position [276, 0]
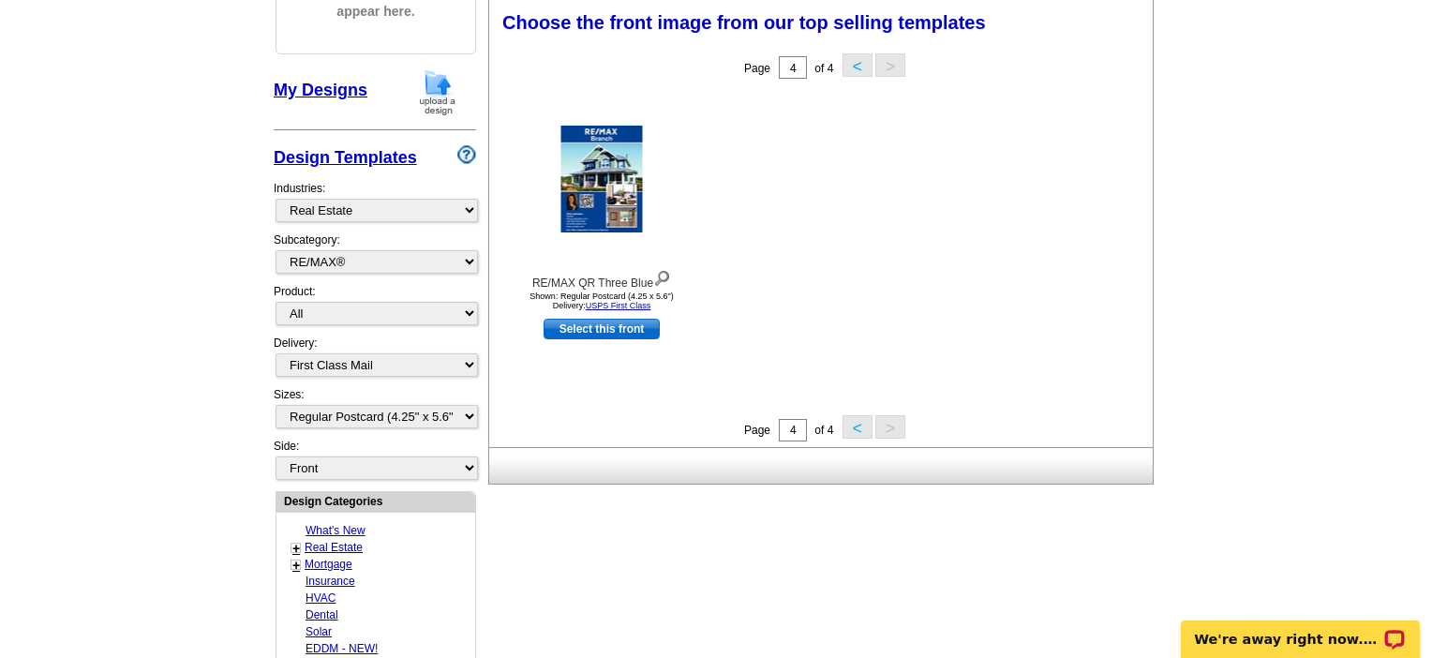
click at [853, 66] on button "<" at bounding box center [858, 64] width 30 height 23
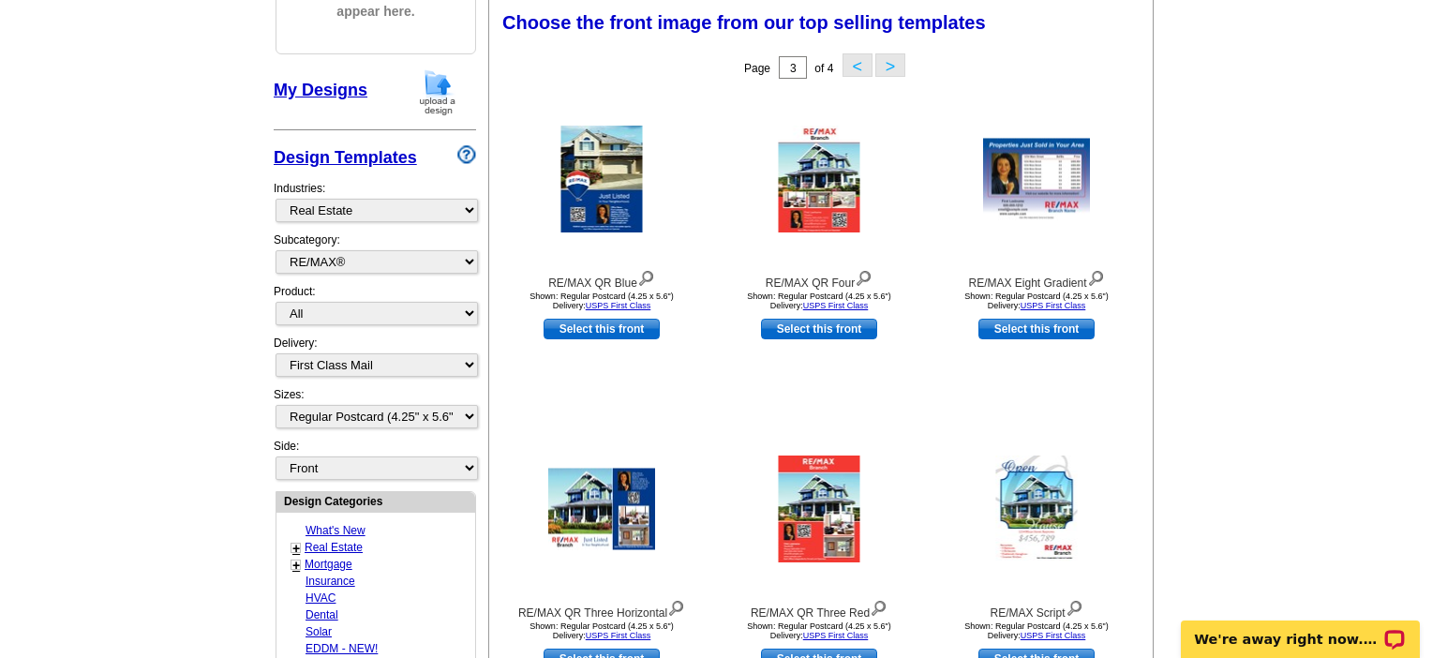
click at [857, 65] on button "<" at bounding box center [858, 64] width 30 height 23
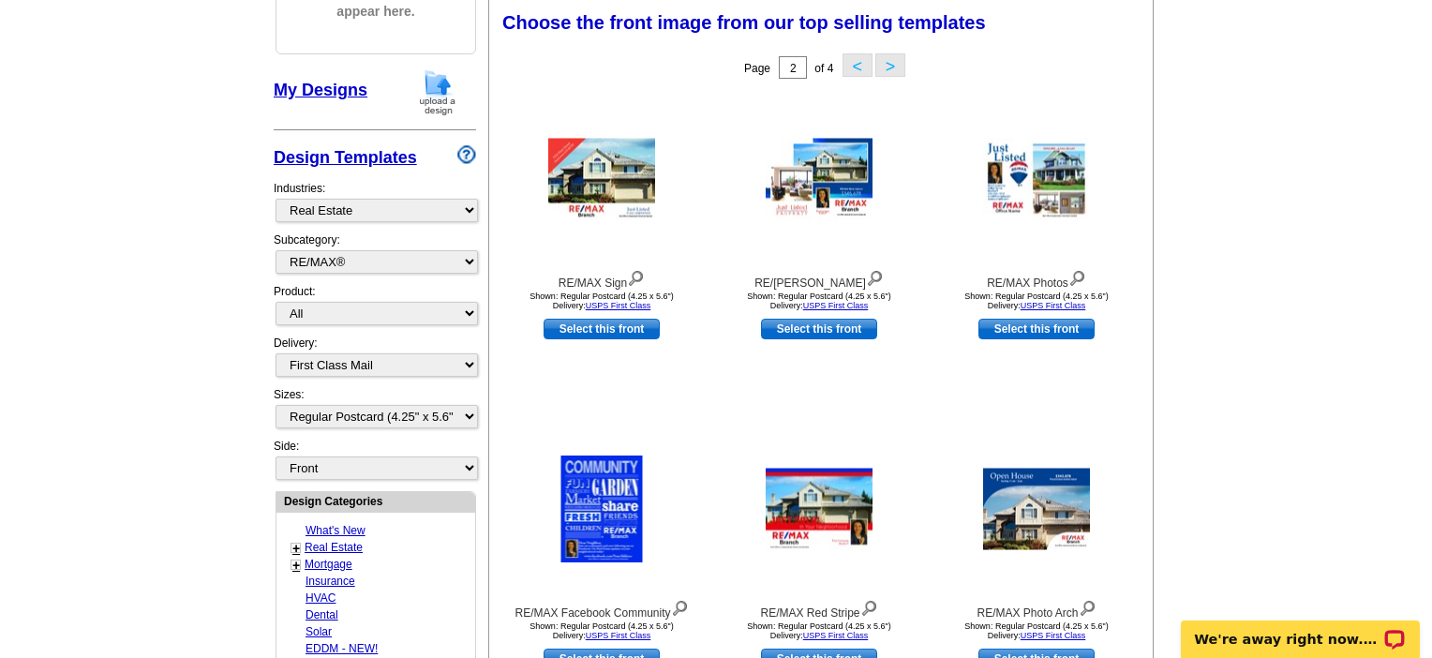
click at [857, 66] on button "<" at bounding box center [858, 64] width 30 height 23
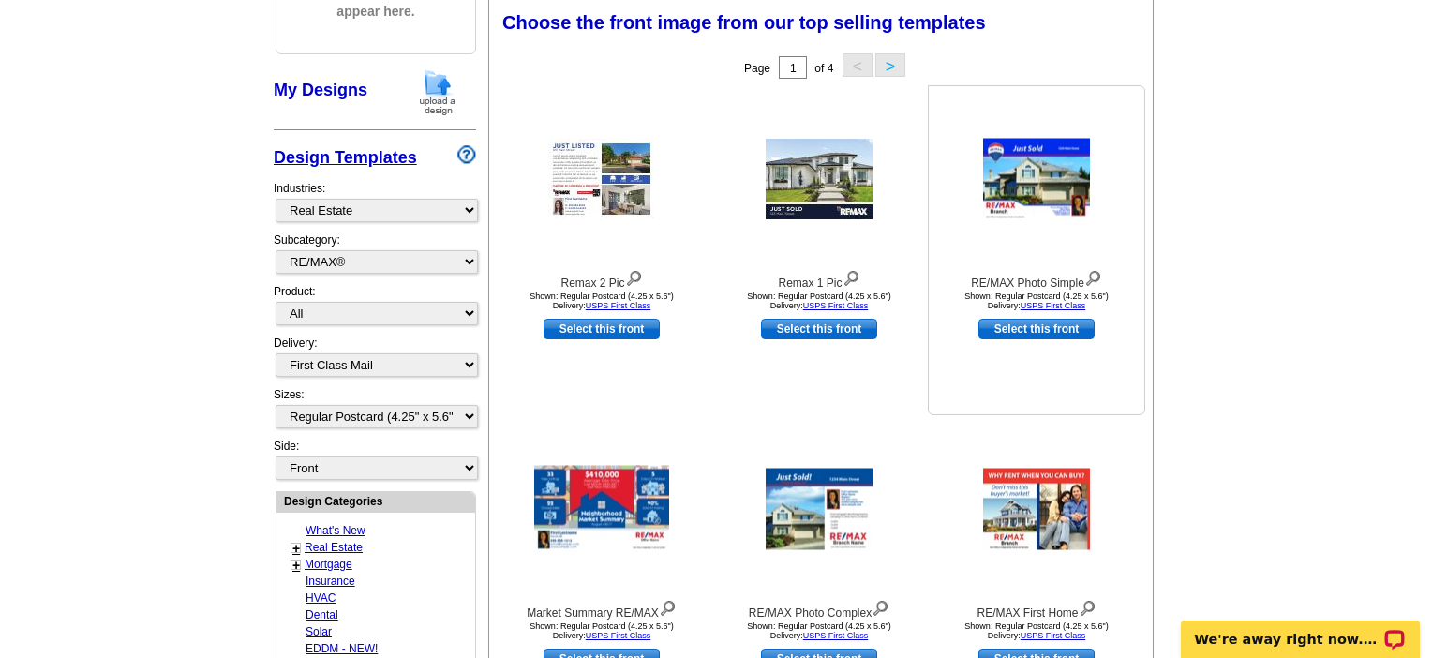
click at [998, 204] on img at bounding box center [1036, 180] width 107 height 82
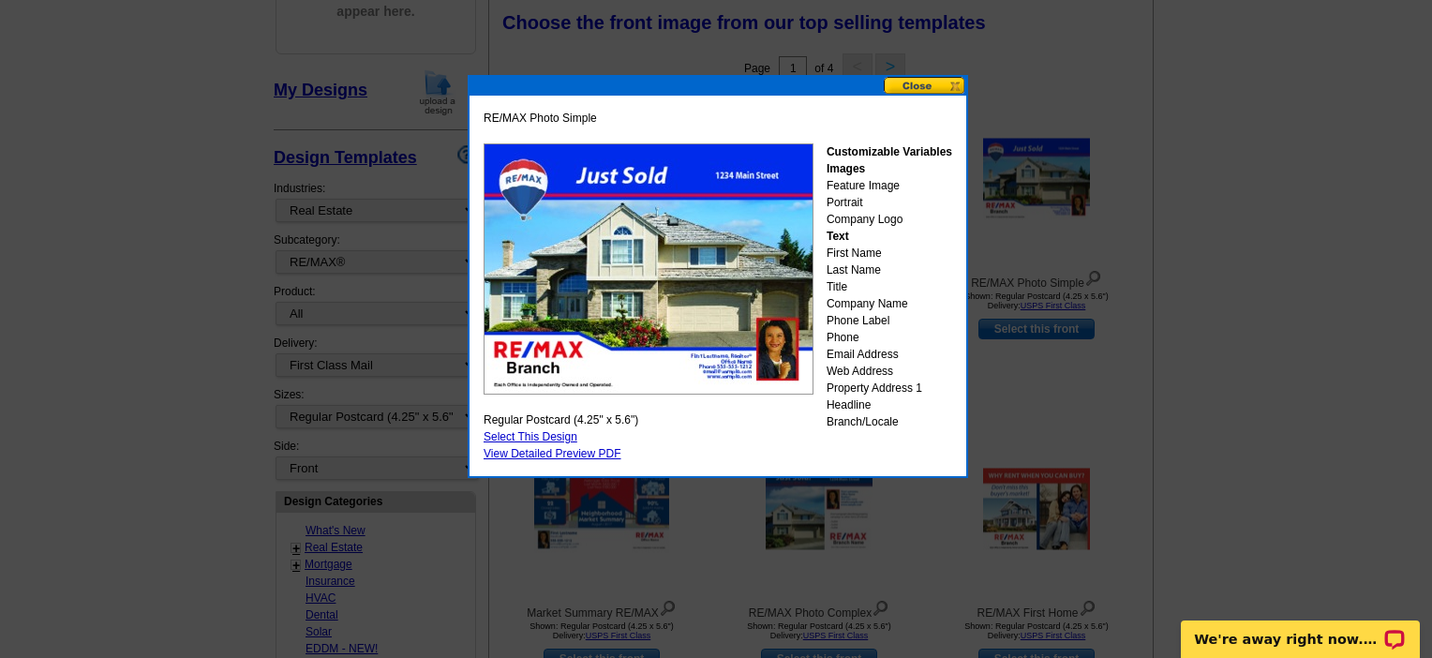
click at [565, 443] on link "Select This Design" at bounding box center [531, 436] width 94 height 13
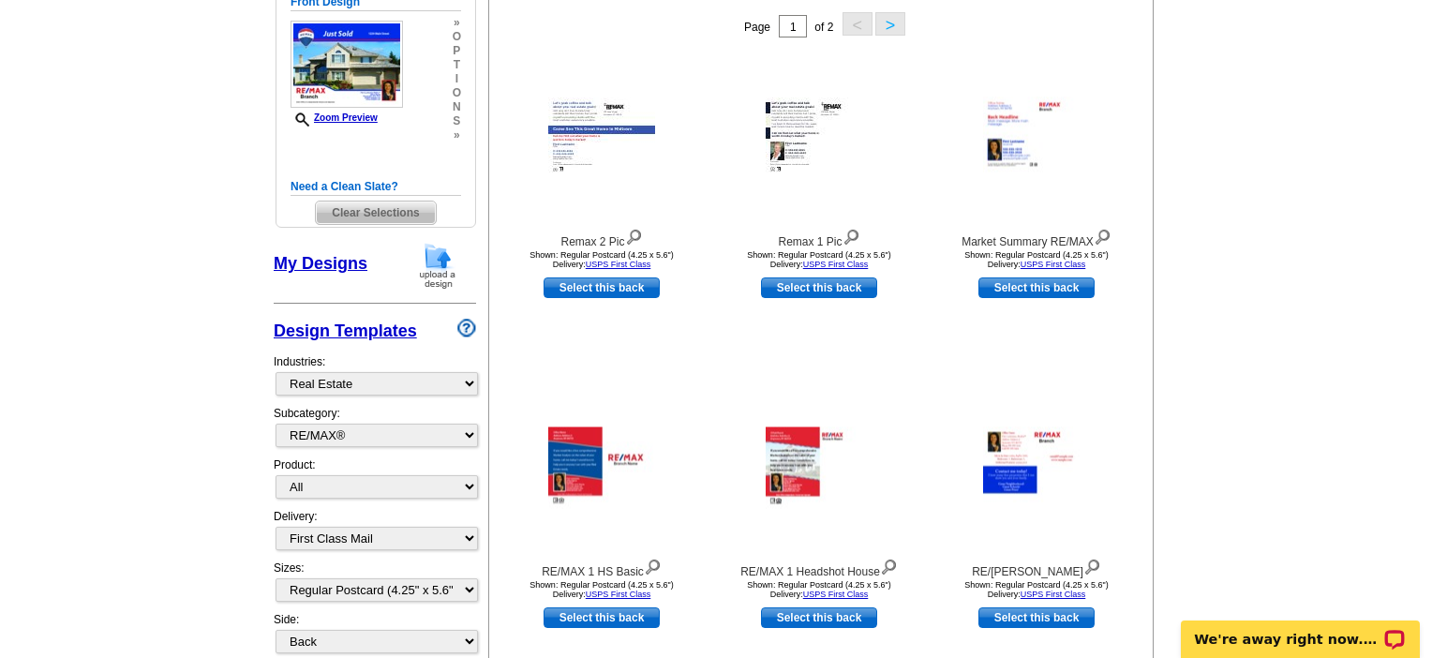
scroll to position [313, 0]
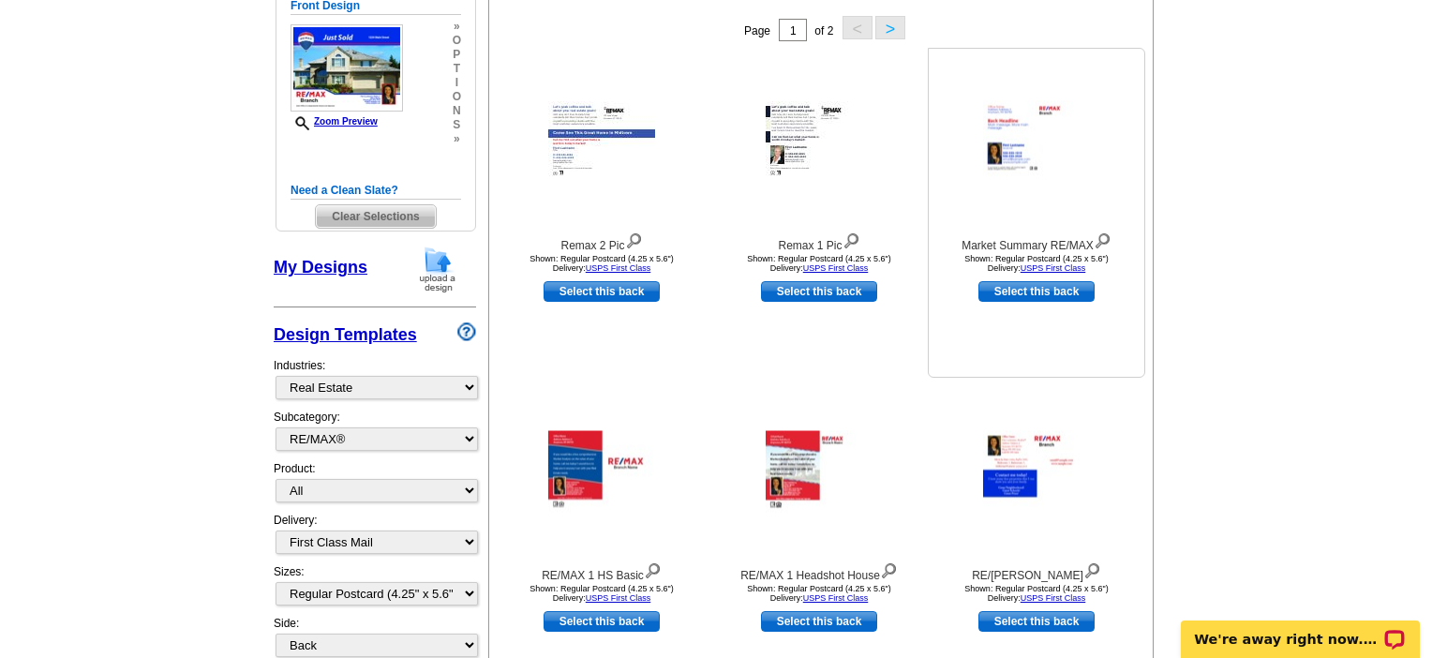
click at [1056, 302] on link "Select this back" at bounding box center [1037, 291] width 116 height 21
select select "front"
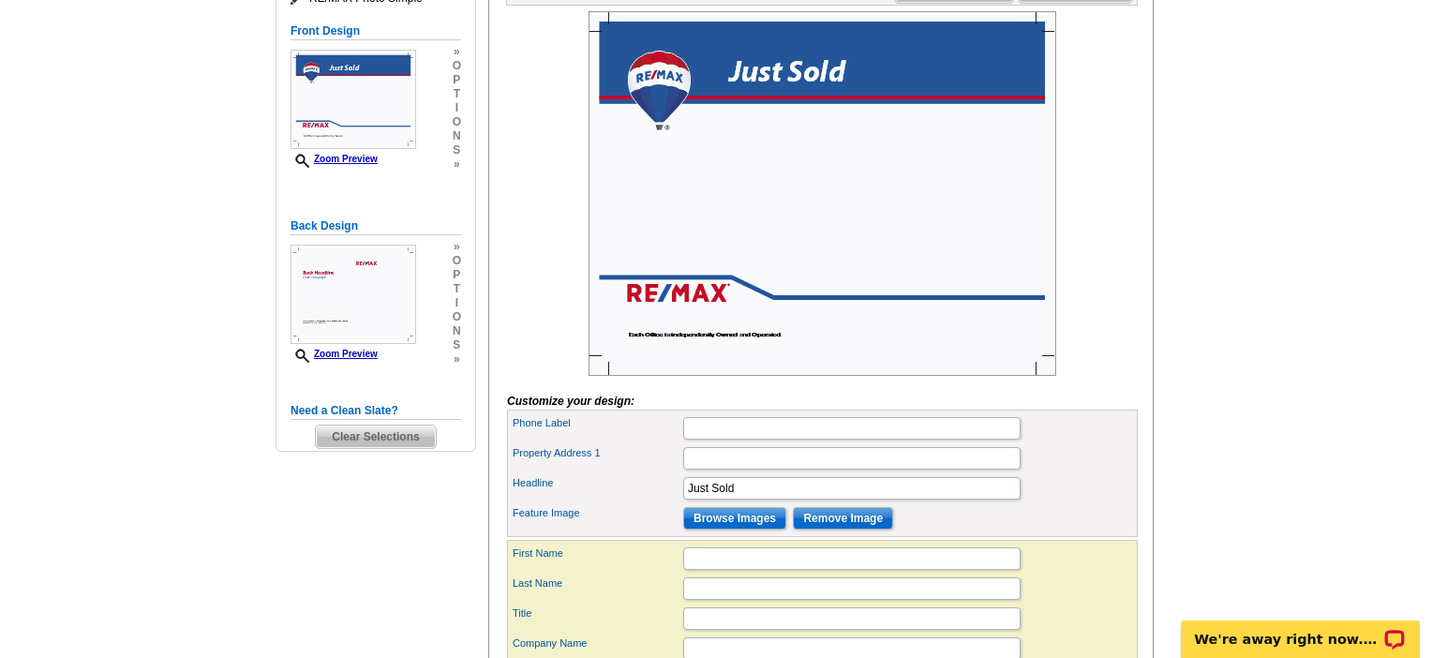
scroll to position [445, 0]
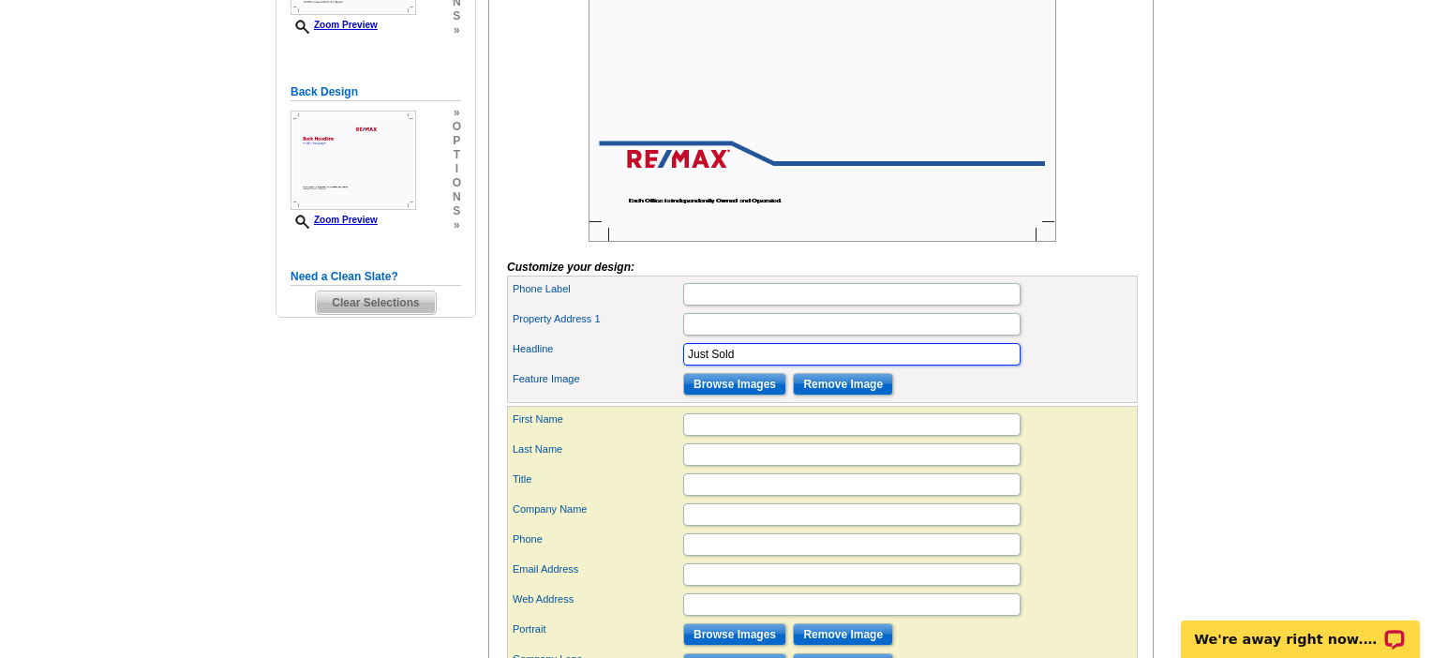
drag, startPoint x: 799, startPoint y: 408, endPoint x: 718, endPoint y: 404, distance: 80.7
click at [718, 366] on input "Just Sold" at bounding box center [851, 354] width 337 height 22
type input "Just Listed!"
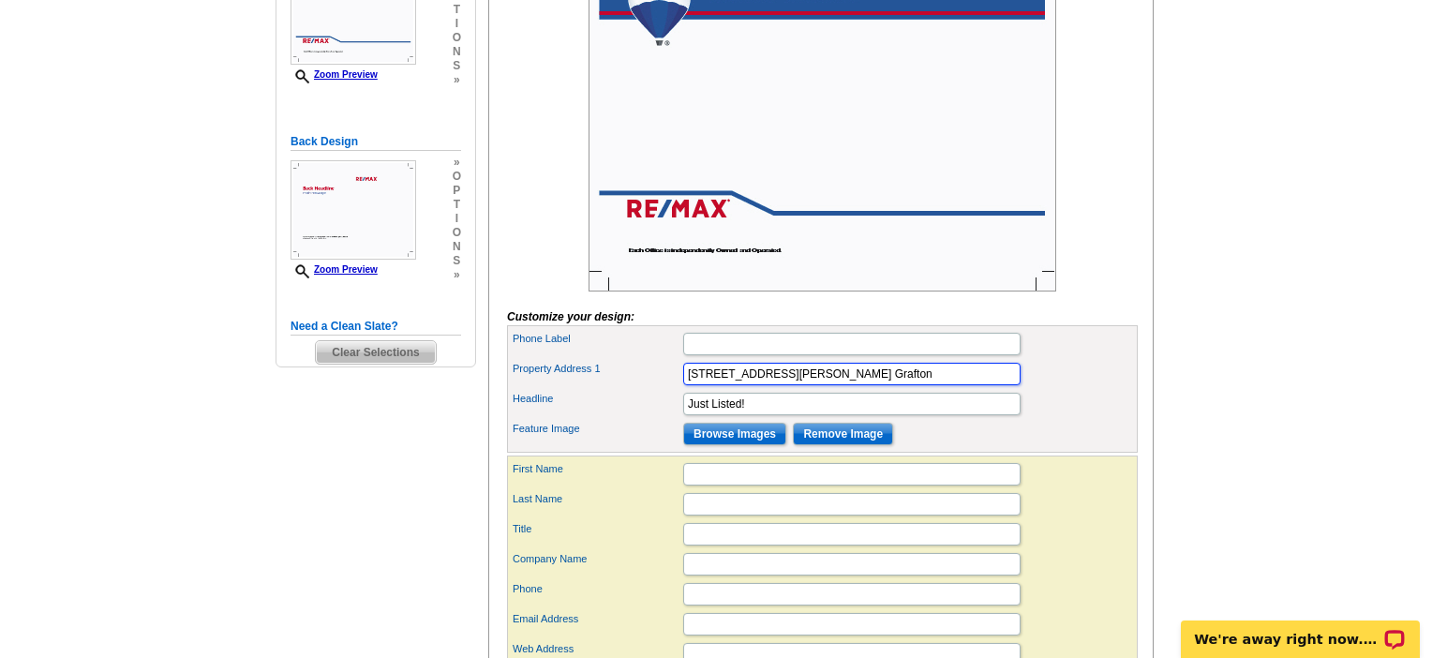
scroll to position [358, 0]
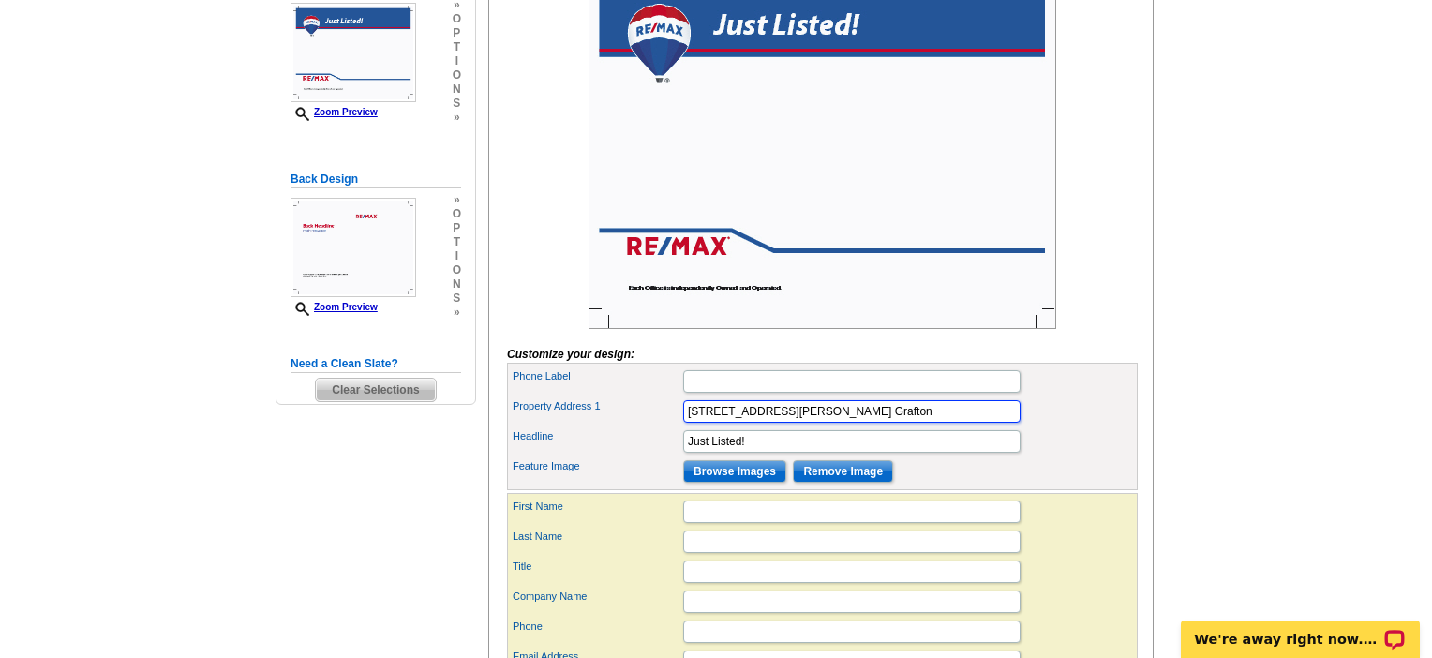
type input "[STREET_ADDRESS][PERSON_NAME] Grafton"
click at [724, 483] on input "Browse Images" at bounding box center [734, 471] width 103 height 22
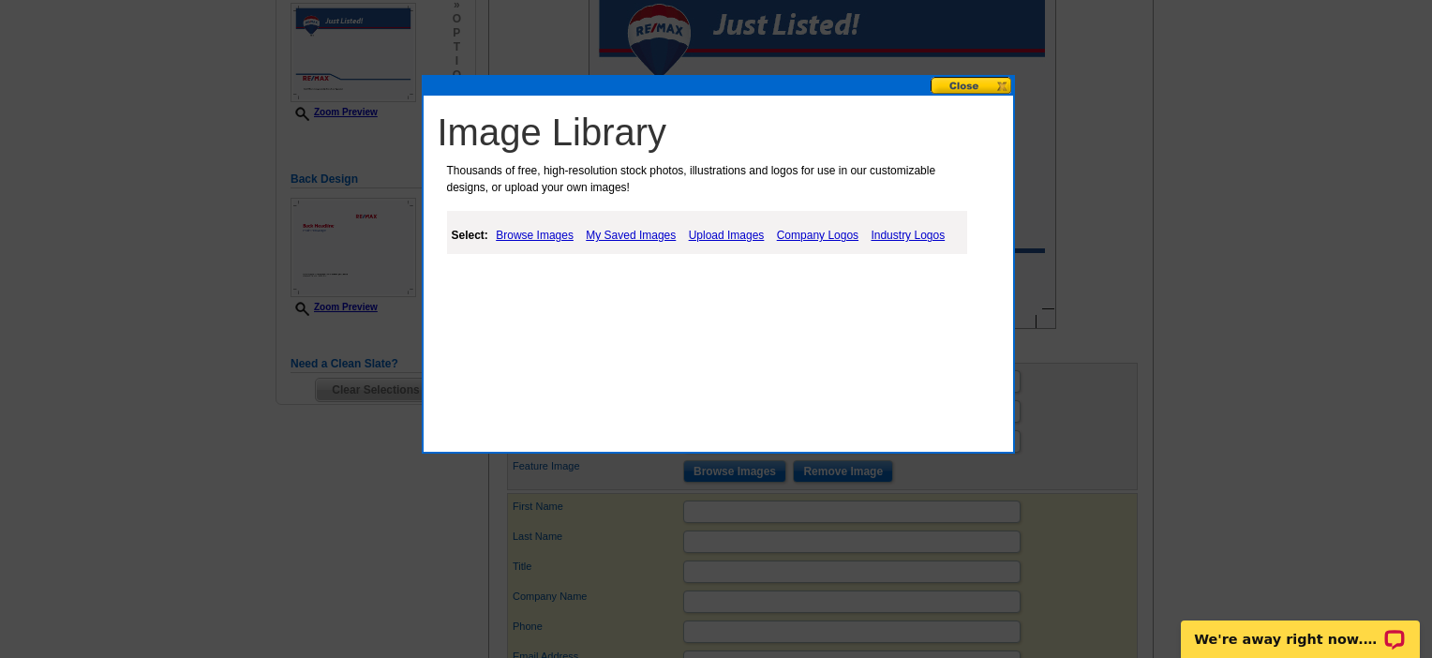
click at [770, 239] on link "Upload Images" at bounding box center [726, 235] width 85 height 22
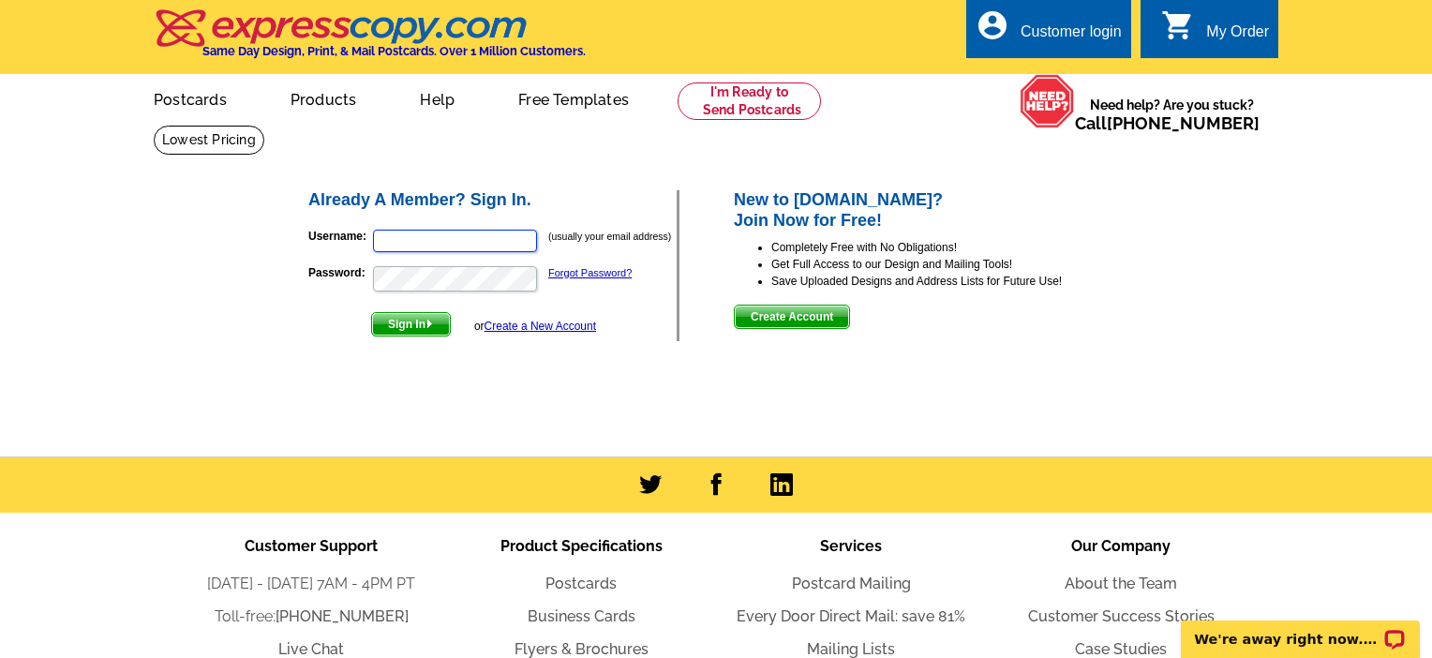
type input "[EMAIL_ADDRESS][DOMAIN_NAME]"
click at [423, 336] on span "Sign In" at bounding box center [411, 324] width 78 height 22
